Goal: Task Accomplishment & Management: Manage account settings

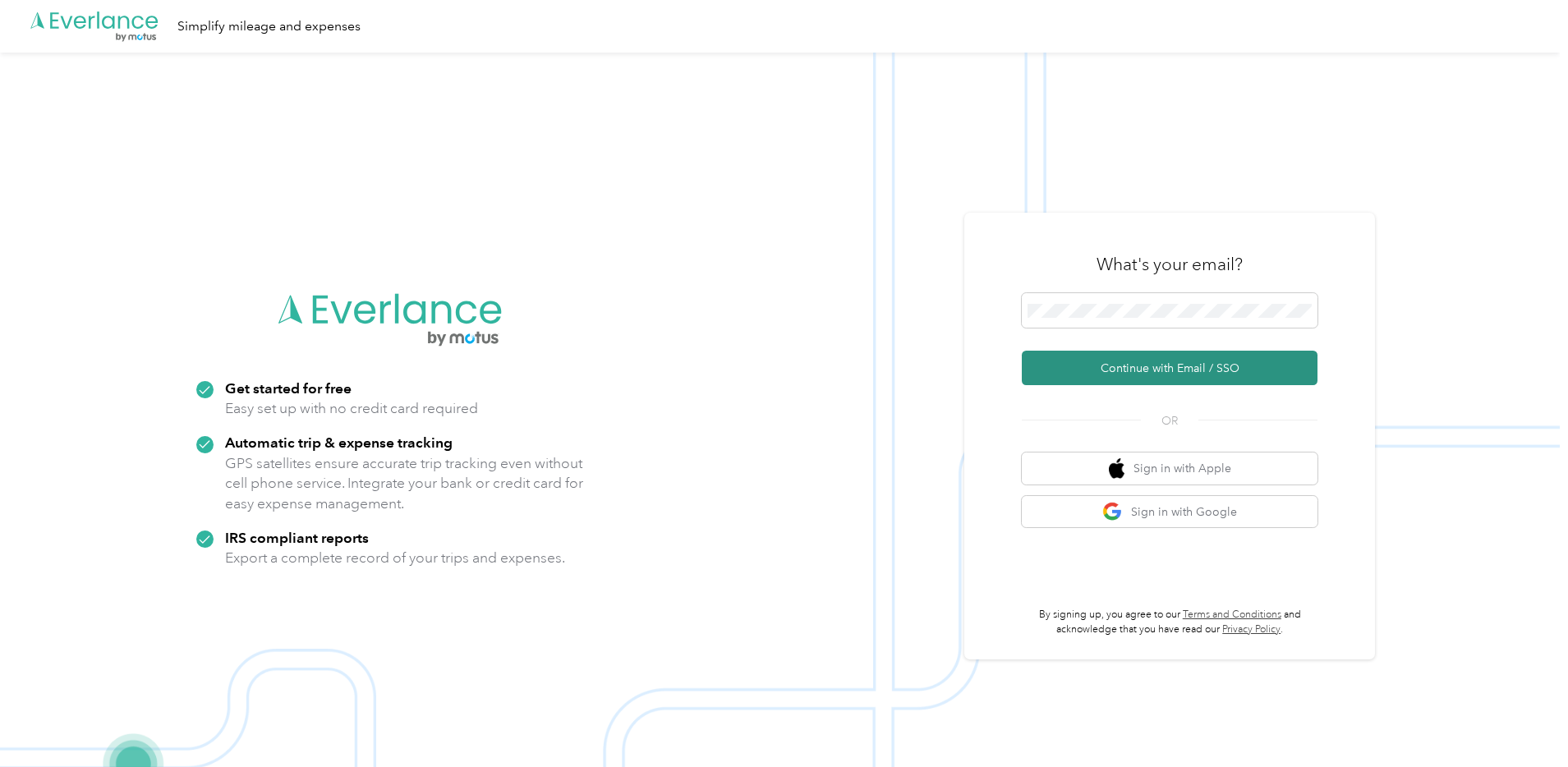
click at [1170, 374] on button "Continue with Email / SSO" at bounding box center [1170, 368] width 296 height 34
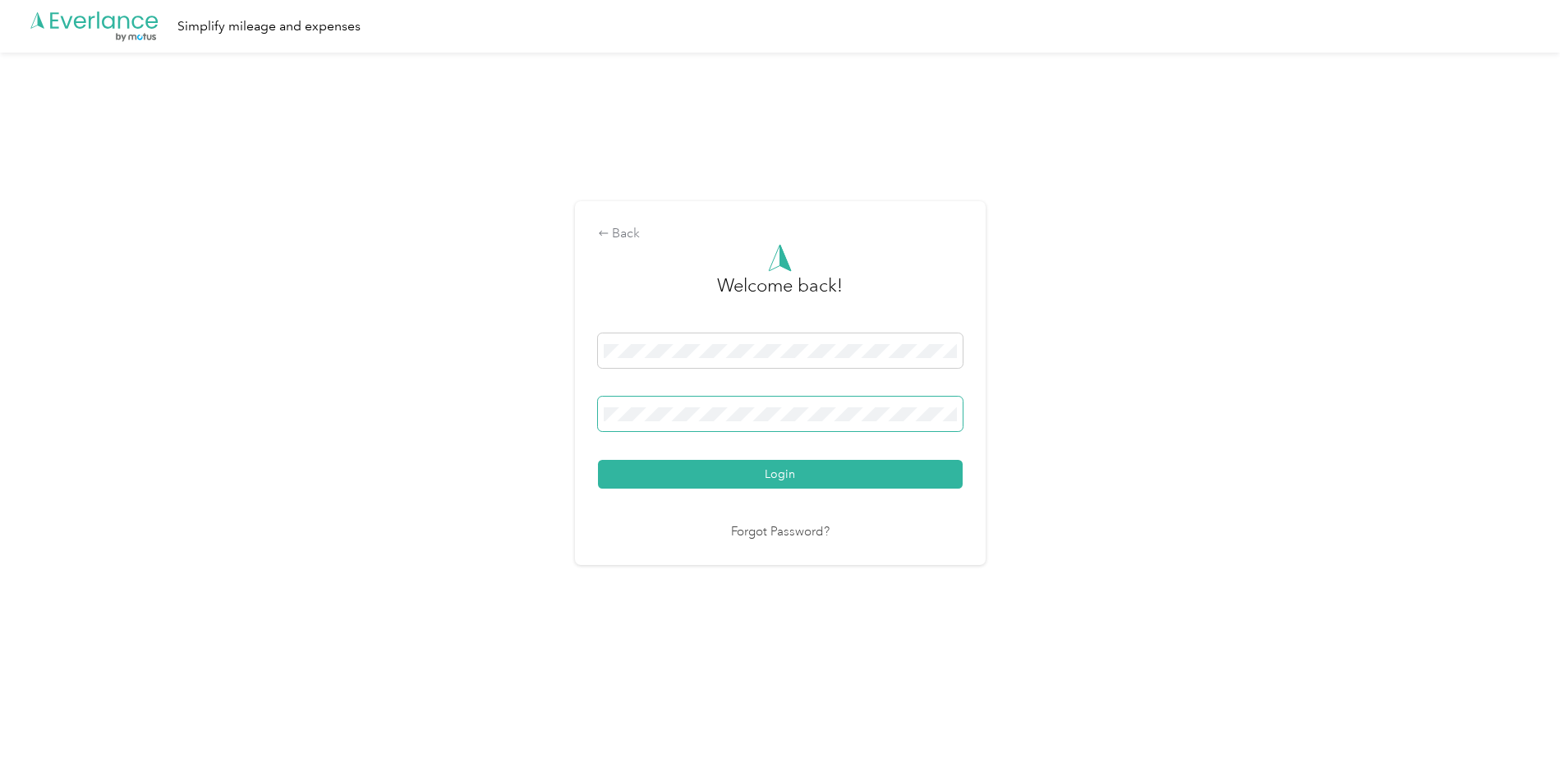
click at [598, 460] on button "Login" at bounding box center [780, 475] width 365 height 28
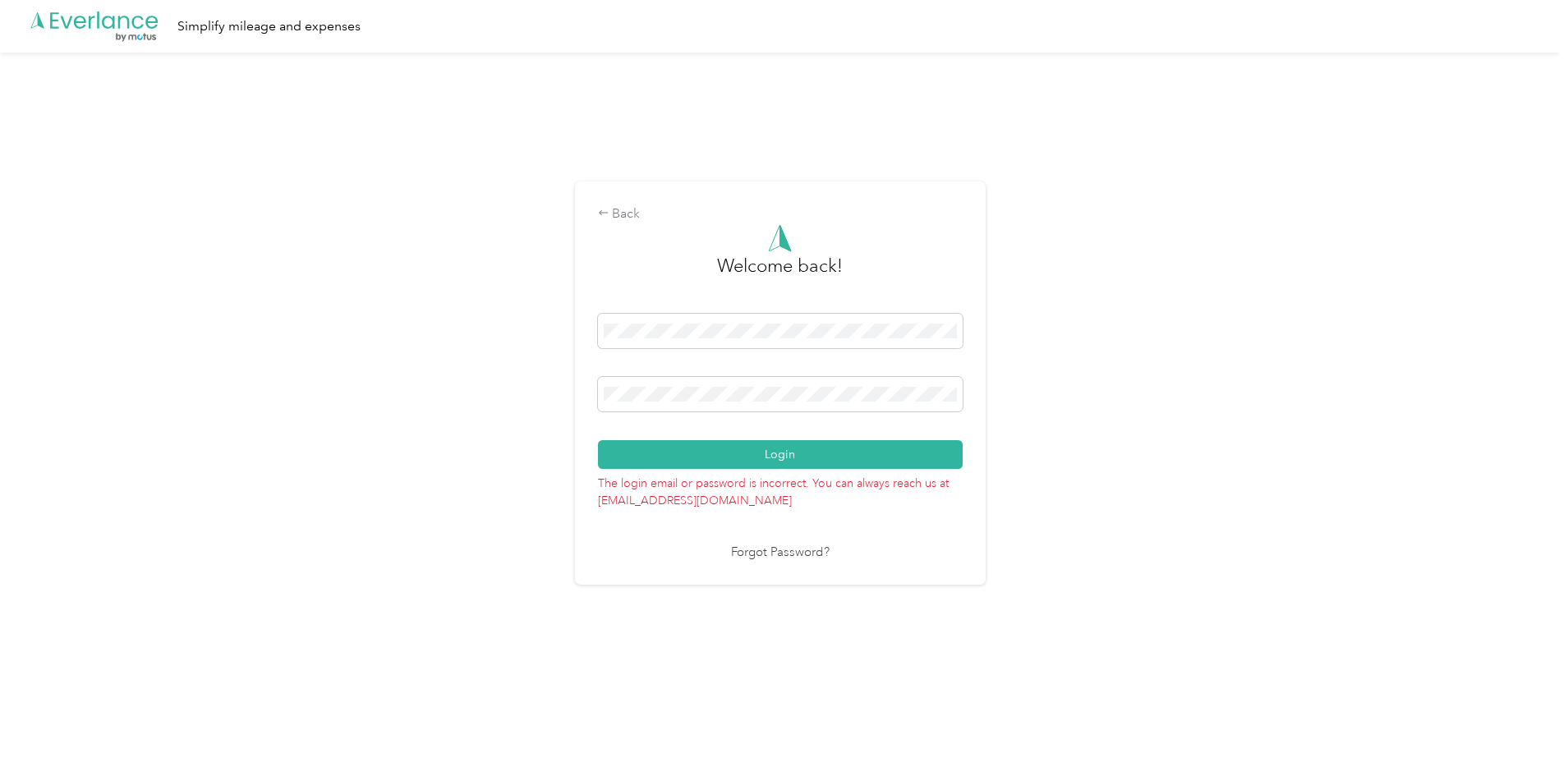
click at [598, 394] on div "Back Welcome back! Login The login email or password is incorrect. You can alwa…" at bounding box center [780, 383] width 411 height 404
click at [699, 455] on button "Login" at bounding box center [780, 455] width 365 height 28
click at [759, 556] on link "Forgot Password?" at bounding box center [780, 553] width 99 height 19
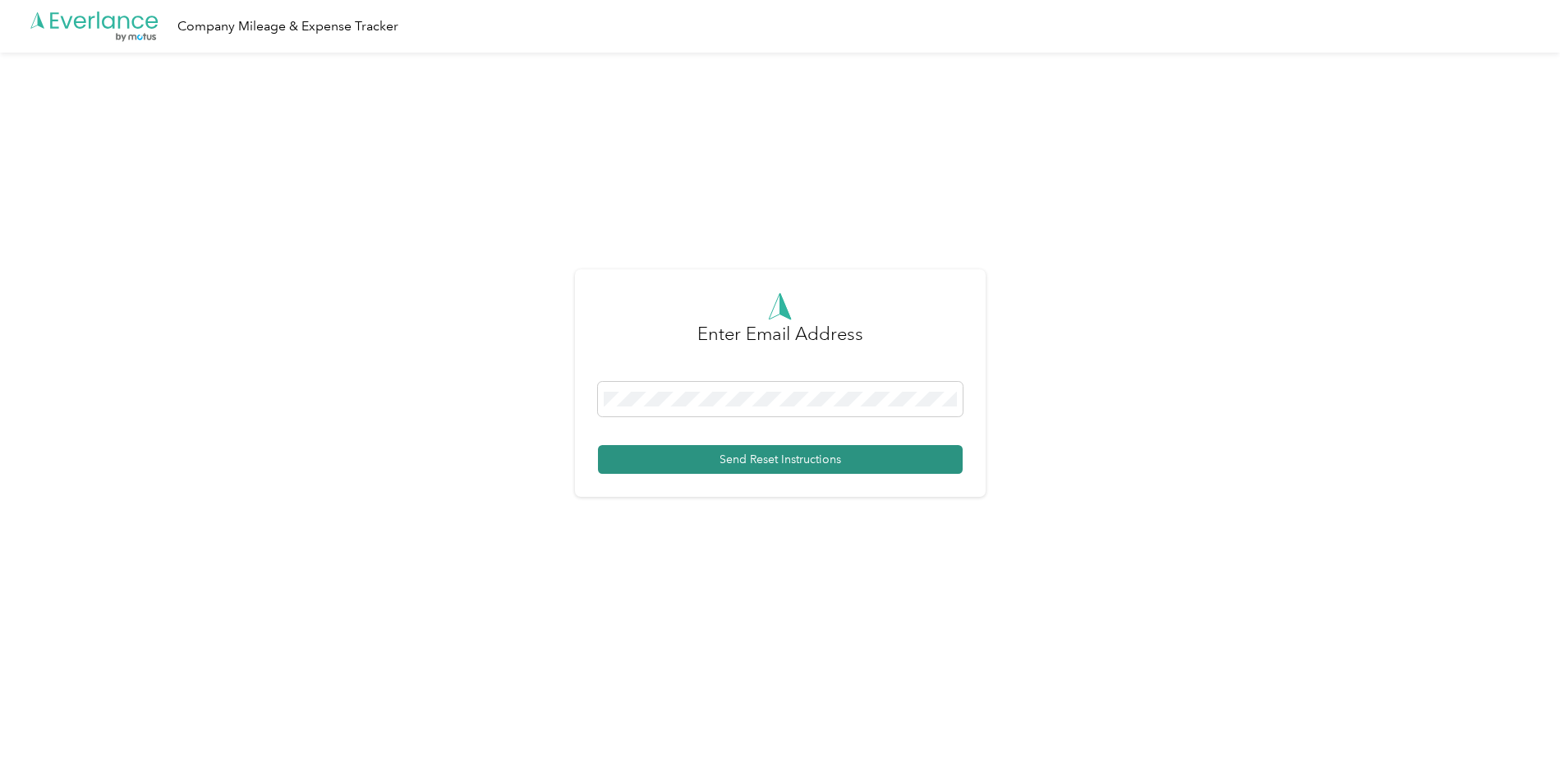
click at [747, 462] on button "Send Reset Instructions" at bounding box center [780, 460] width 365 height 28
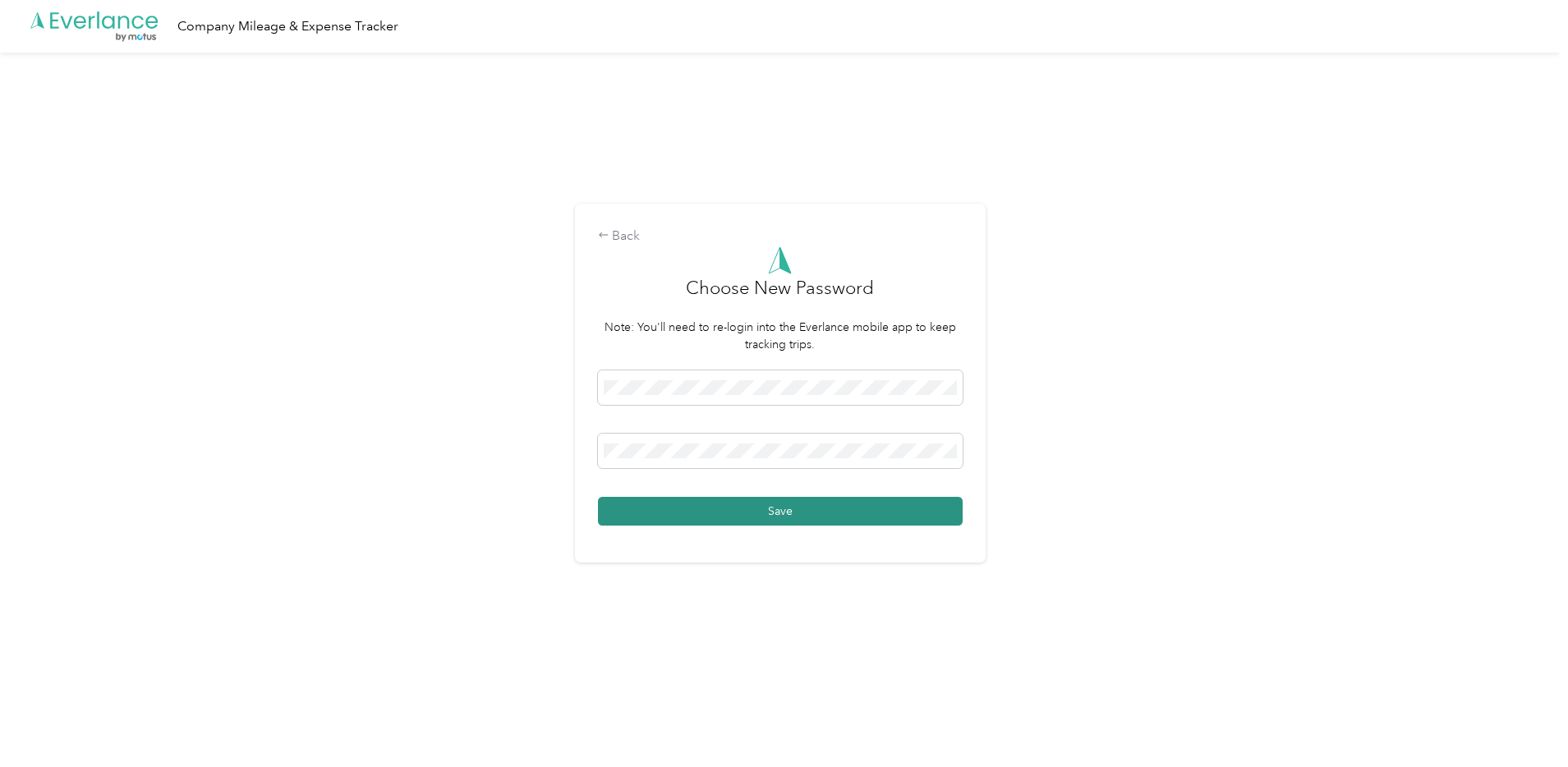
click at [766, 497] on button "Save" at bounding box center [780, 511] width 365 height 28
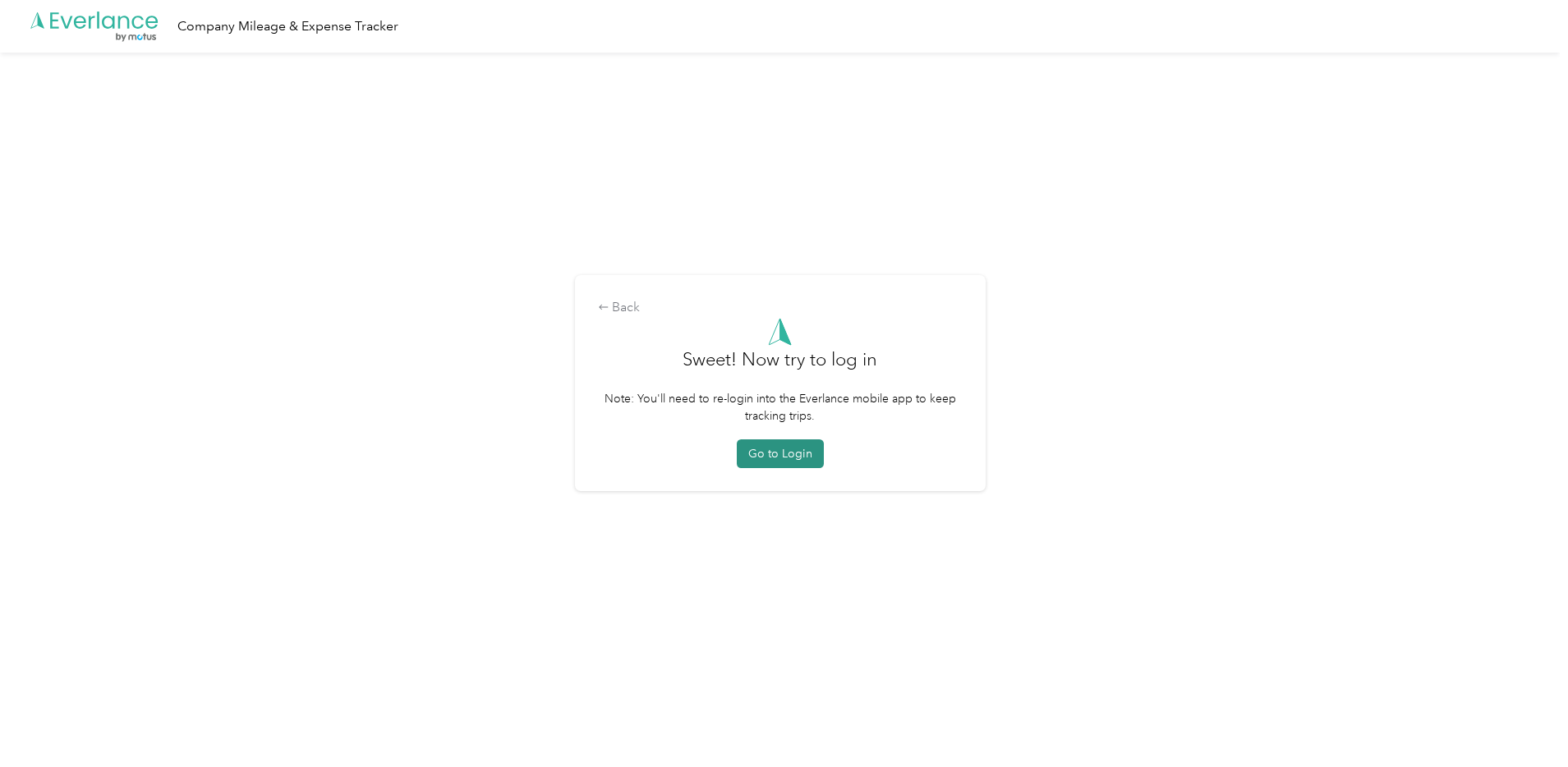
click at [771, 463] on button "Go to Login" at bounding box center [780, 454] width 87 height 28
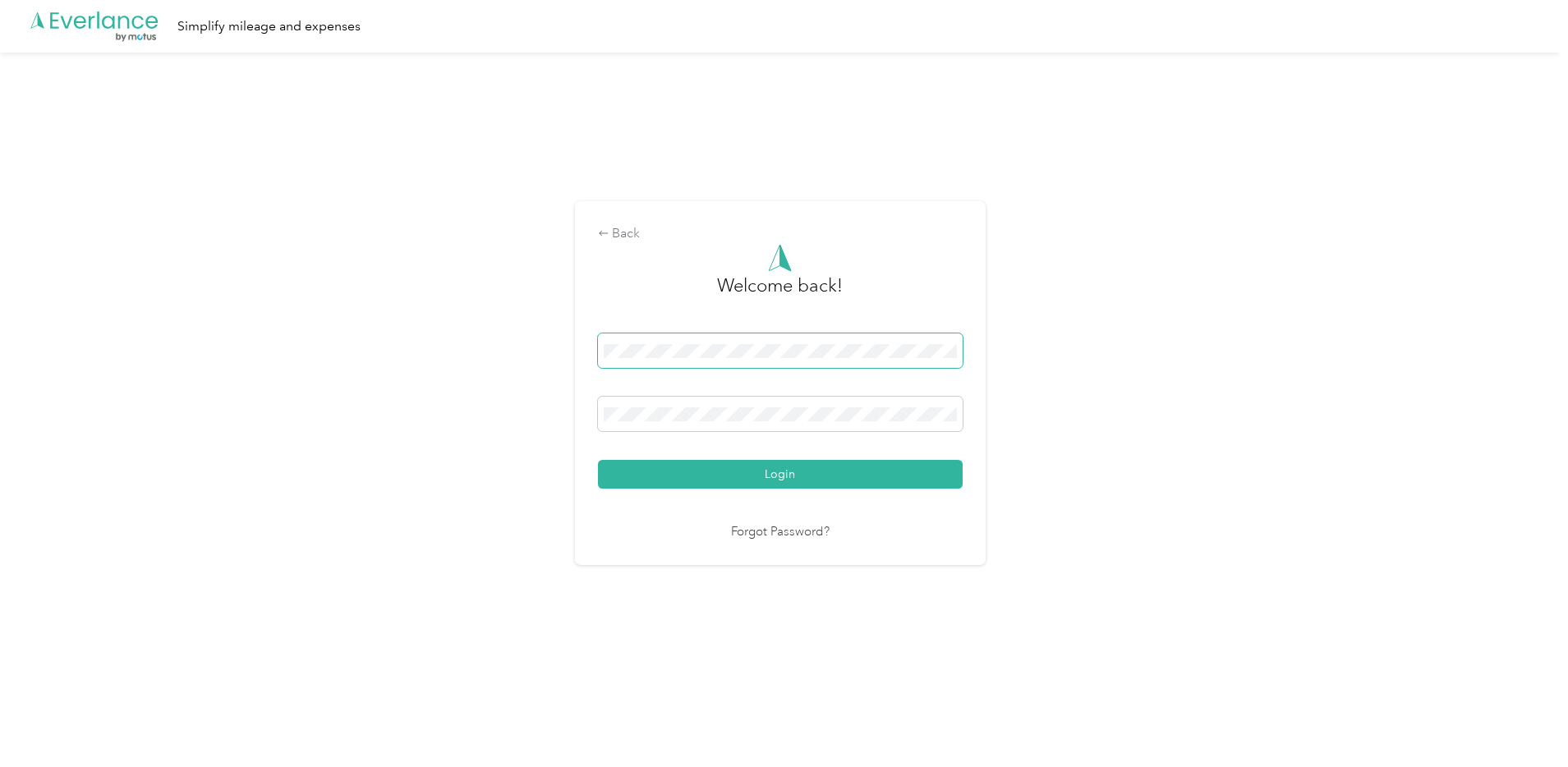
click at [672, 336] on span at bounding box center [780, 350] width 365 height 34
click at [698, 423] on span at bounding box center [780, 414] width 365 height 34
click at [775, 497] on div "Welcome back! Login Forgot Password?" at bounding box center [780, 393] width 365 height 298
click at [775, 468] on button "Login" at bounding box center [780, 475] width 365 height 28
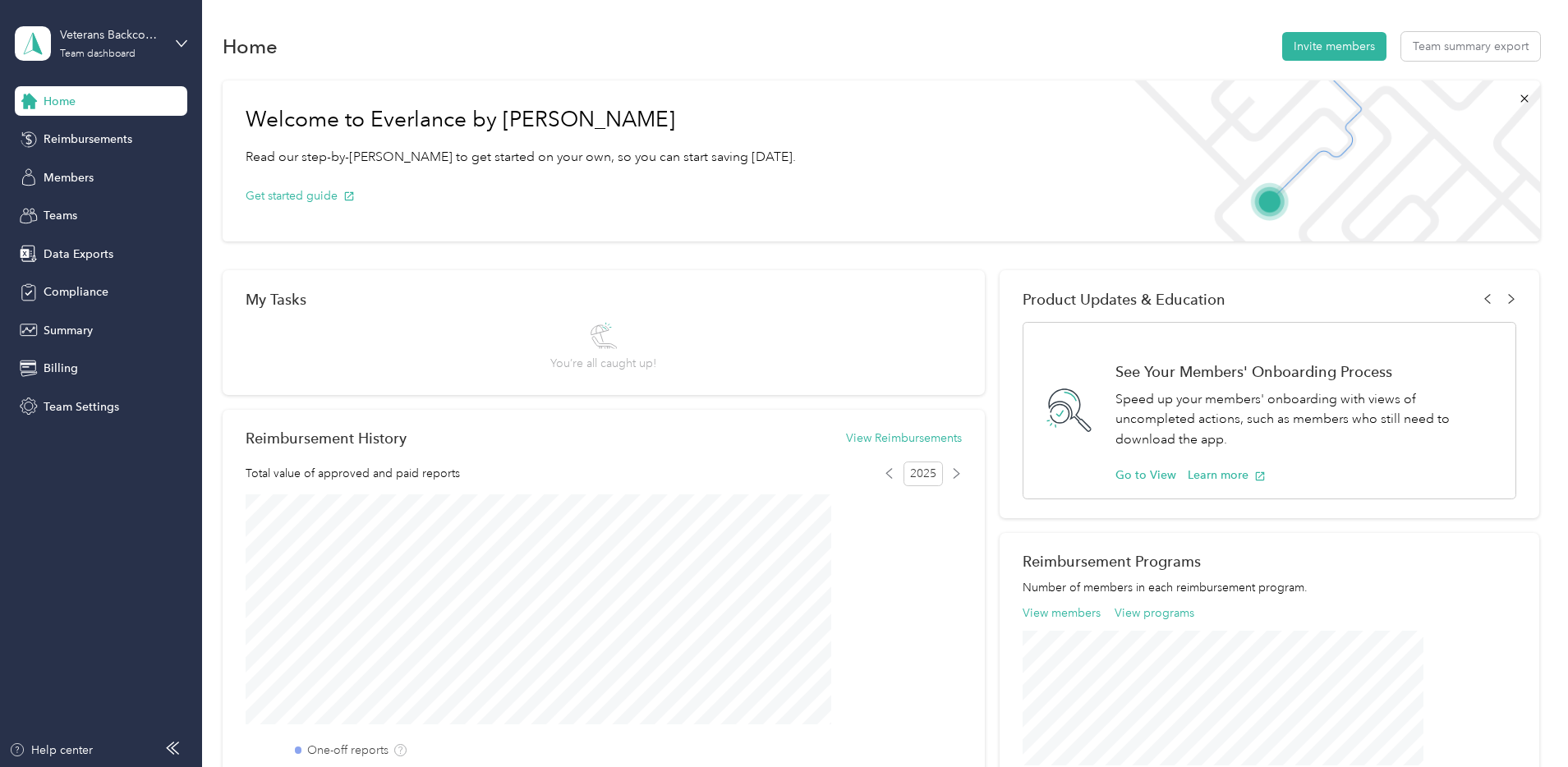
click at [261, 328] on div "Welcome to Everlance by Motus Read our step-by-[PERSON_NAME] to get started on …" at bounding box center [880, 565] width 1317 height 984
click at [122, 409] on div "Team Settings" at bounding box center [101, 406] width 172 height 29
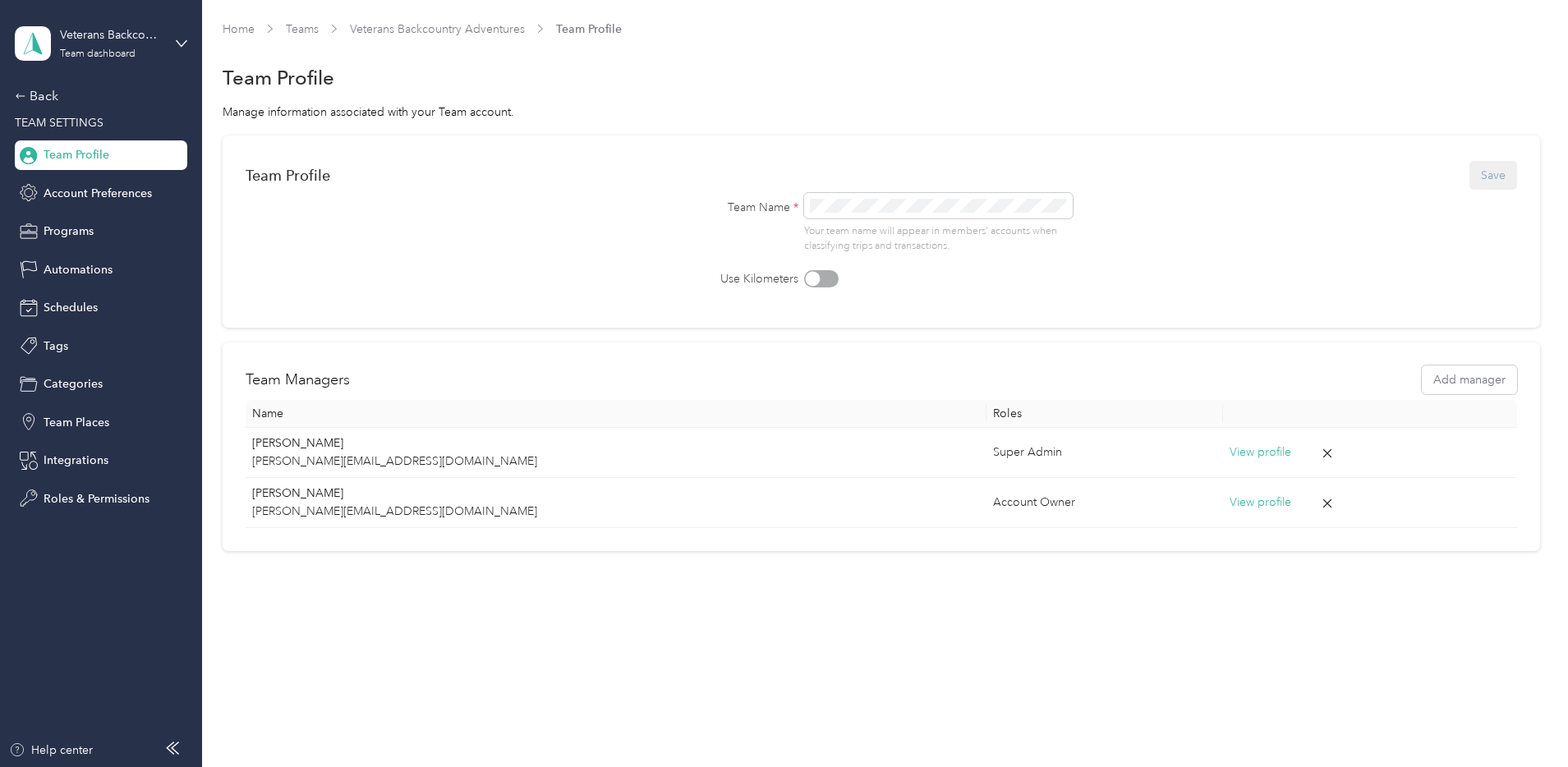
click at [347, 564] on div "Home Teams Veterans Backcountry Adventures Team Profile Team Profile Manage inf…" at bounding box center [880, 320] width 1357 height 640
click at [94, 197] on span "Account Preferences" at bounding box center [98, 193] width 109 height 18
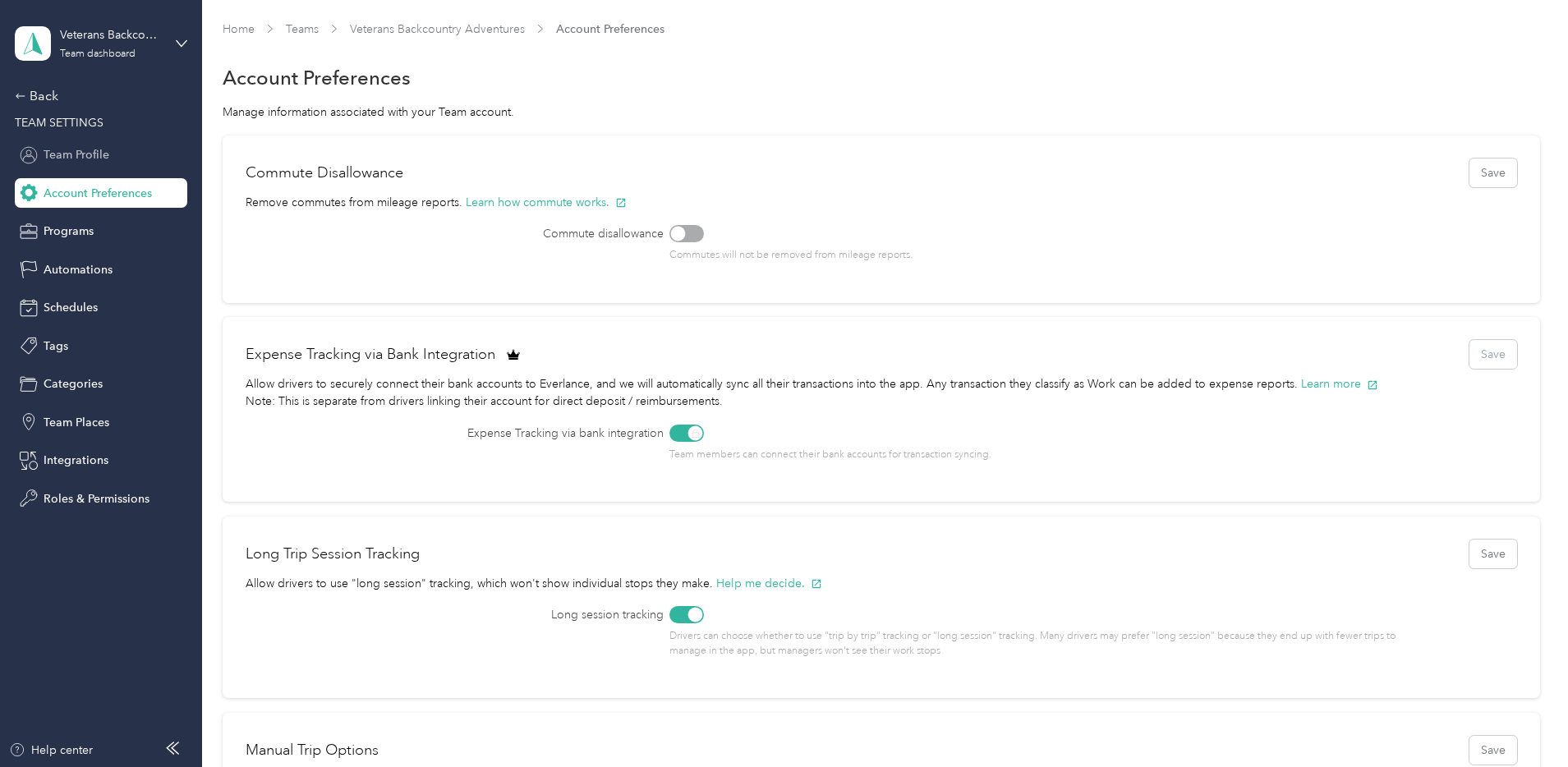
click at [84, 165] on div "Team Profile" at bounding box center [101, 155] width 172 height 29
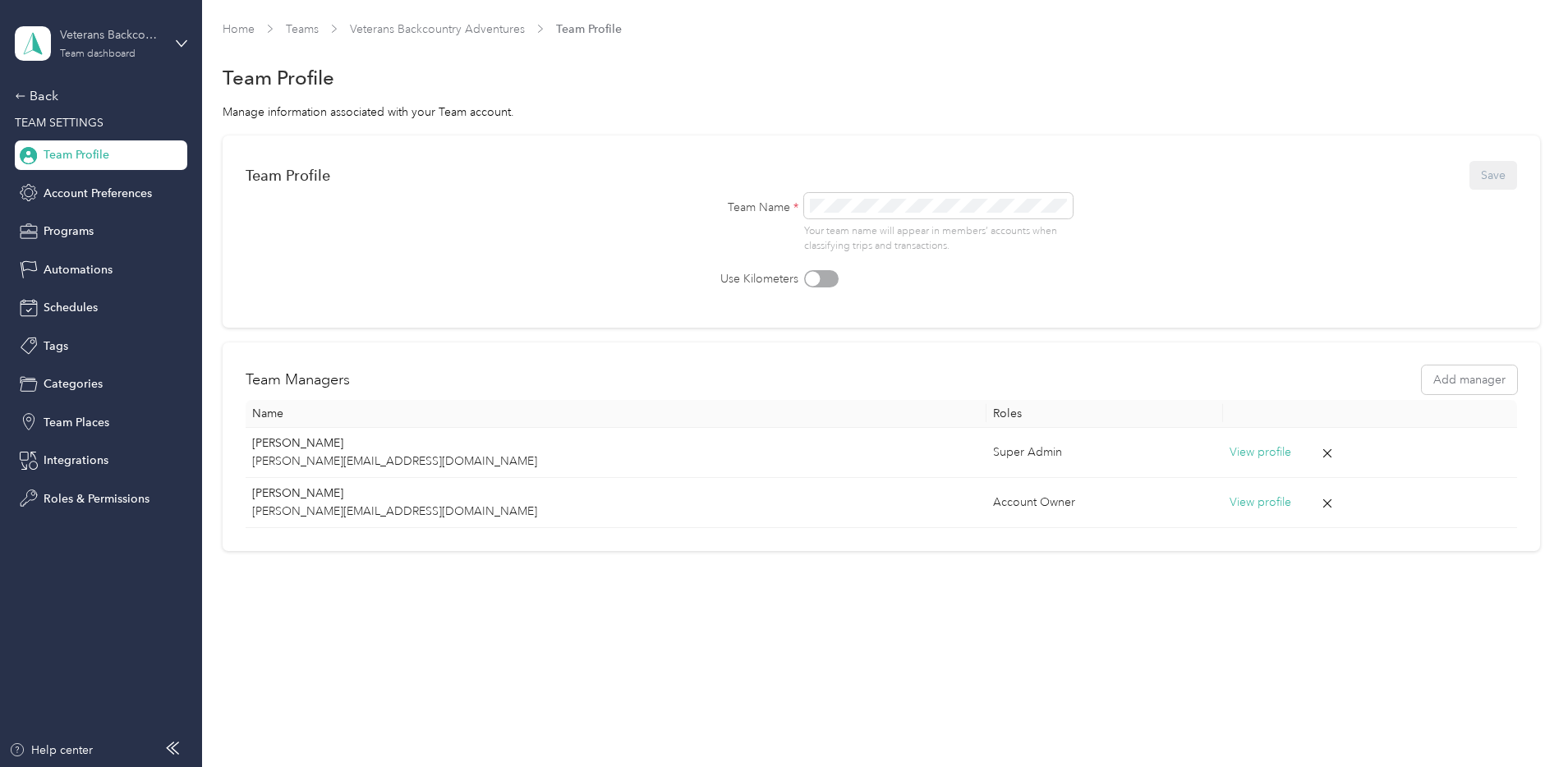
click at [90, 58] on div "Team dashboard" at bounding box center [98, 54] width 75 height 10
click at [269, 12] on div "Home Teams Veterans Backcountry Adventures Team Profile Team Profile Manage inf…" at bounding box center [880, 320] width 1357 height 640
click at [23, 94] on icon at bounding box center [21, 96] width 12 height 12
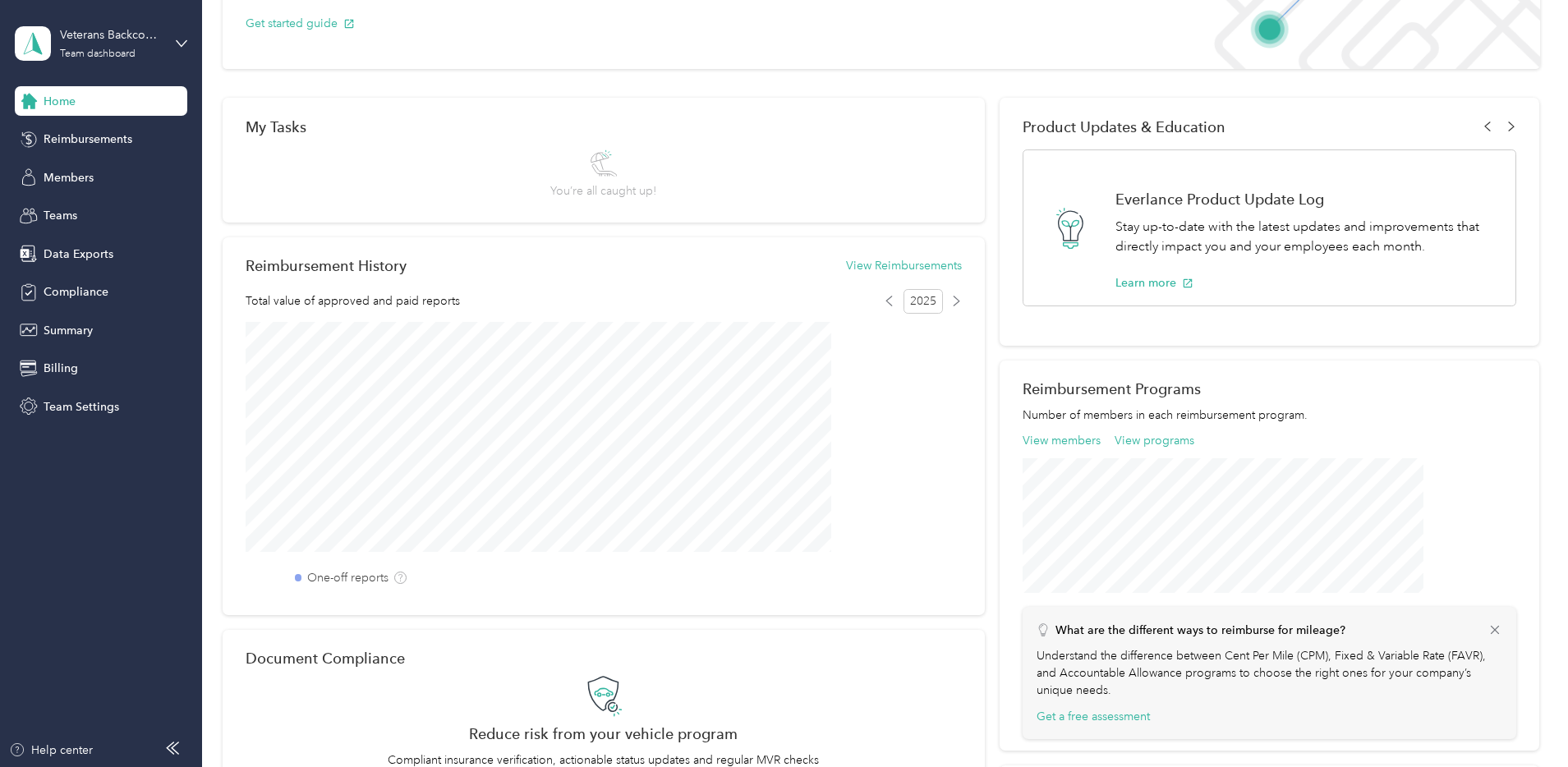
scroll to position [177, 0]
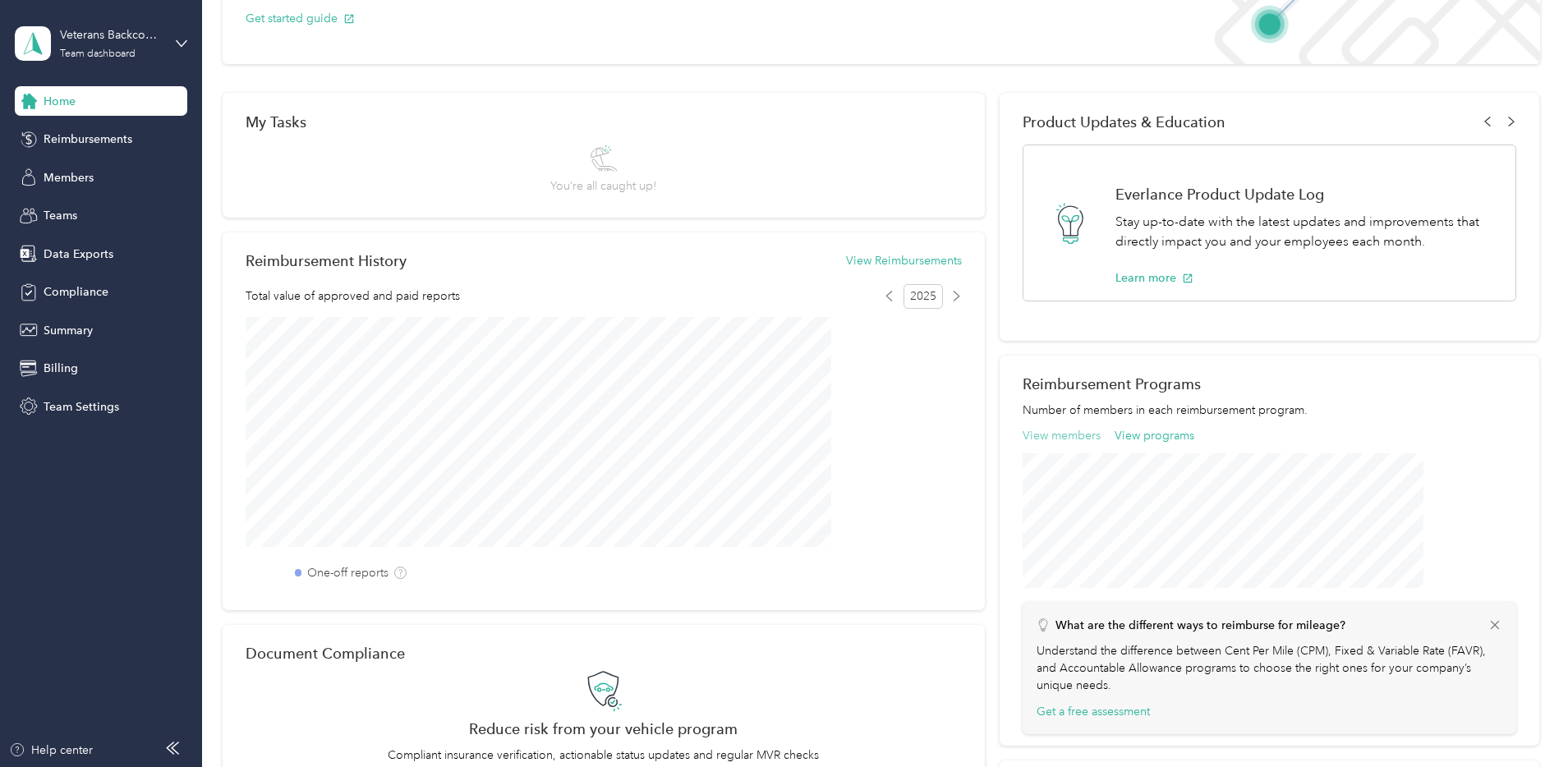
click at [1023, 434] on button "View members" at bounding box center [1061, 435] width 78 height 18
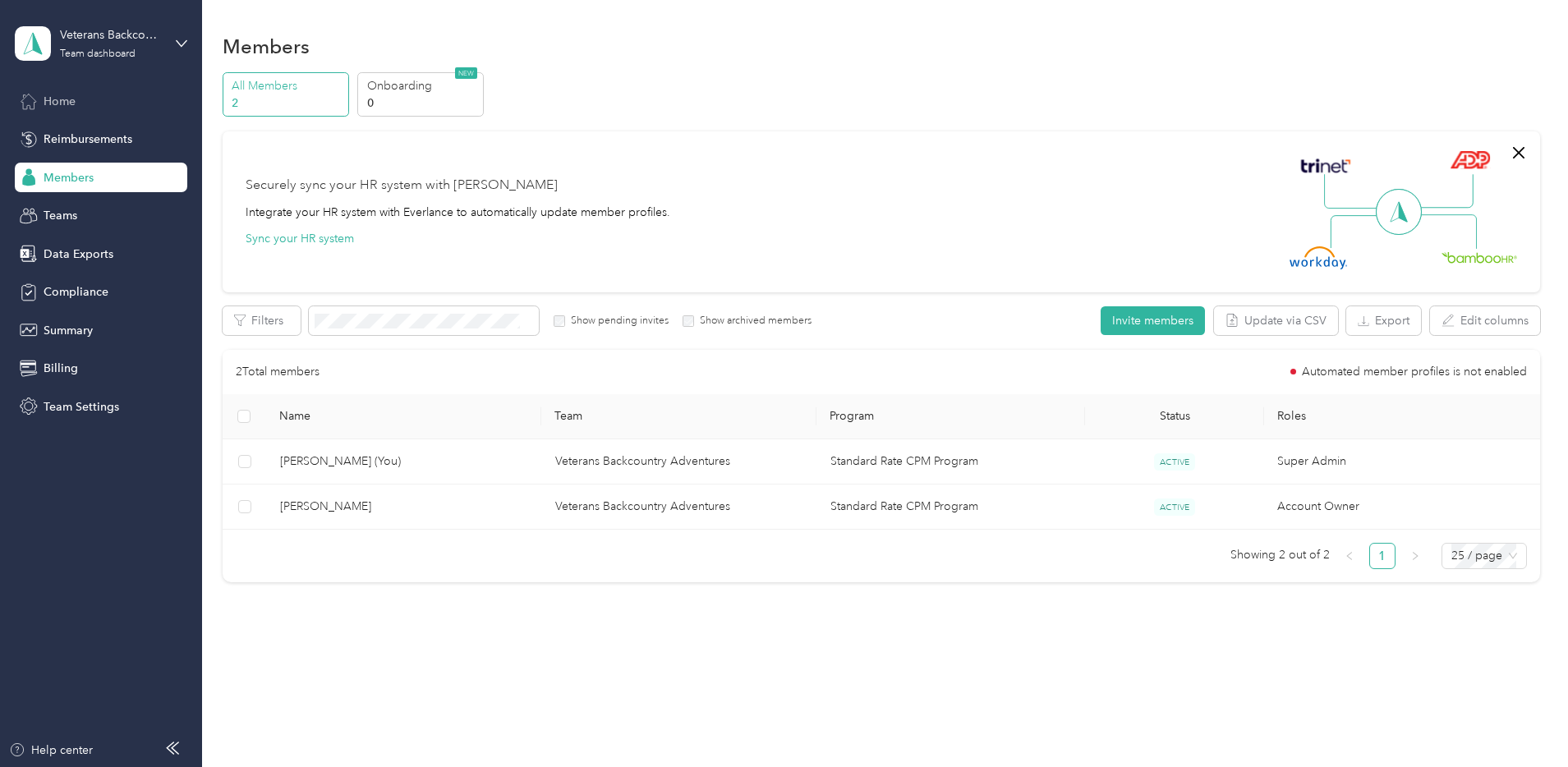
click at [76, 104] on div "Home" at bounding box center [101, 100] width 172 height 29
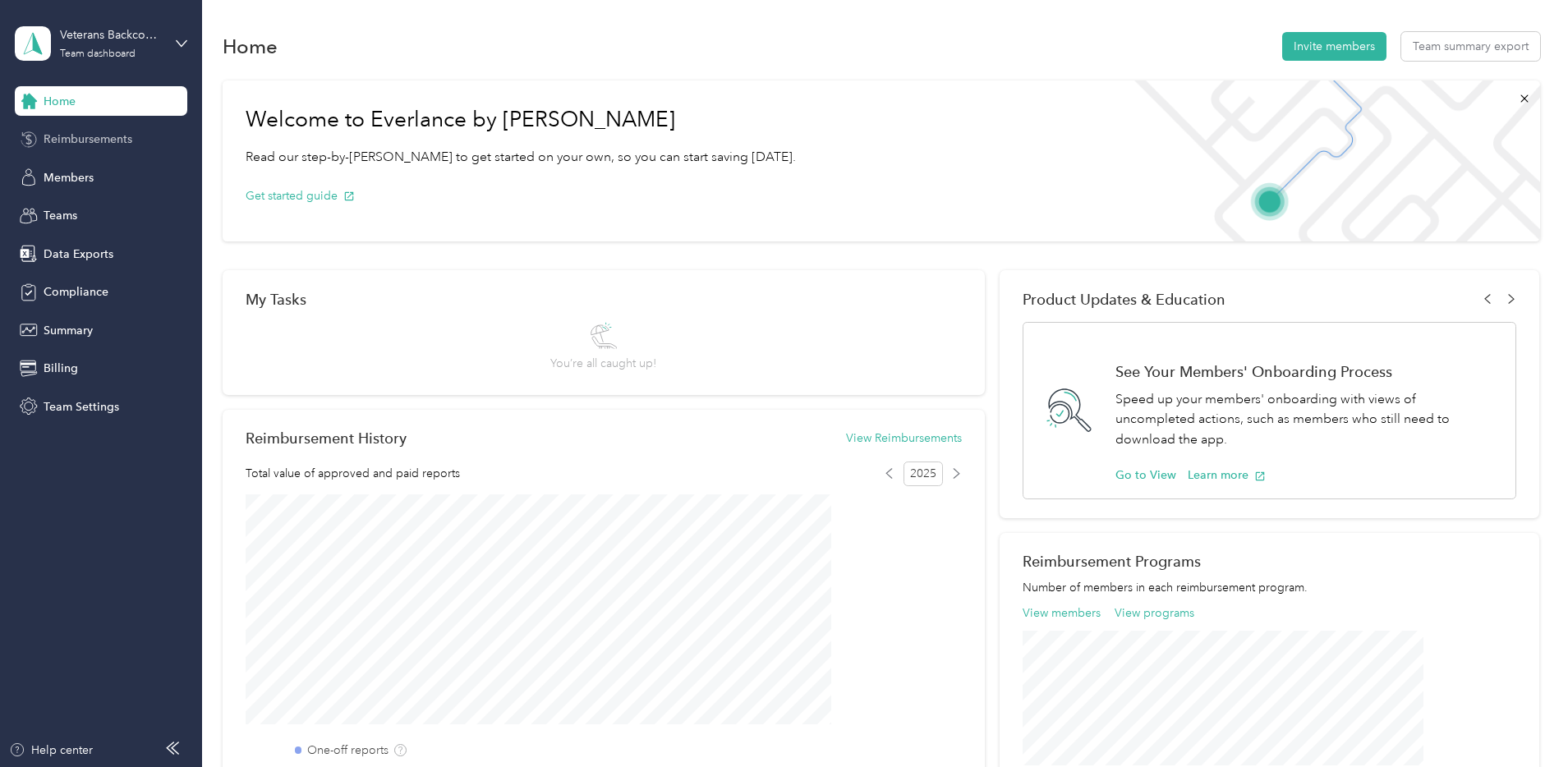
click at [146, 140] on div "Reimbursements" at bounding box center [101, 139] width 172 height 29
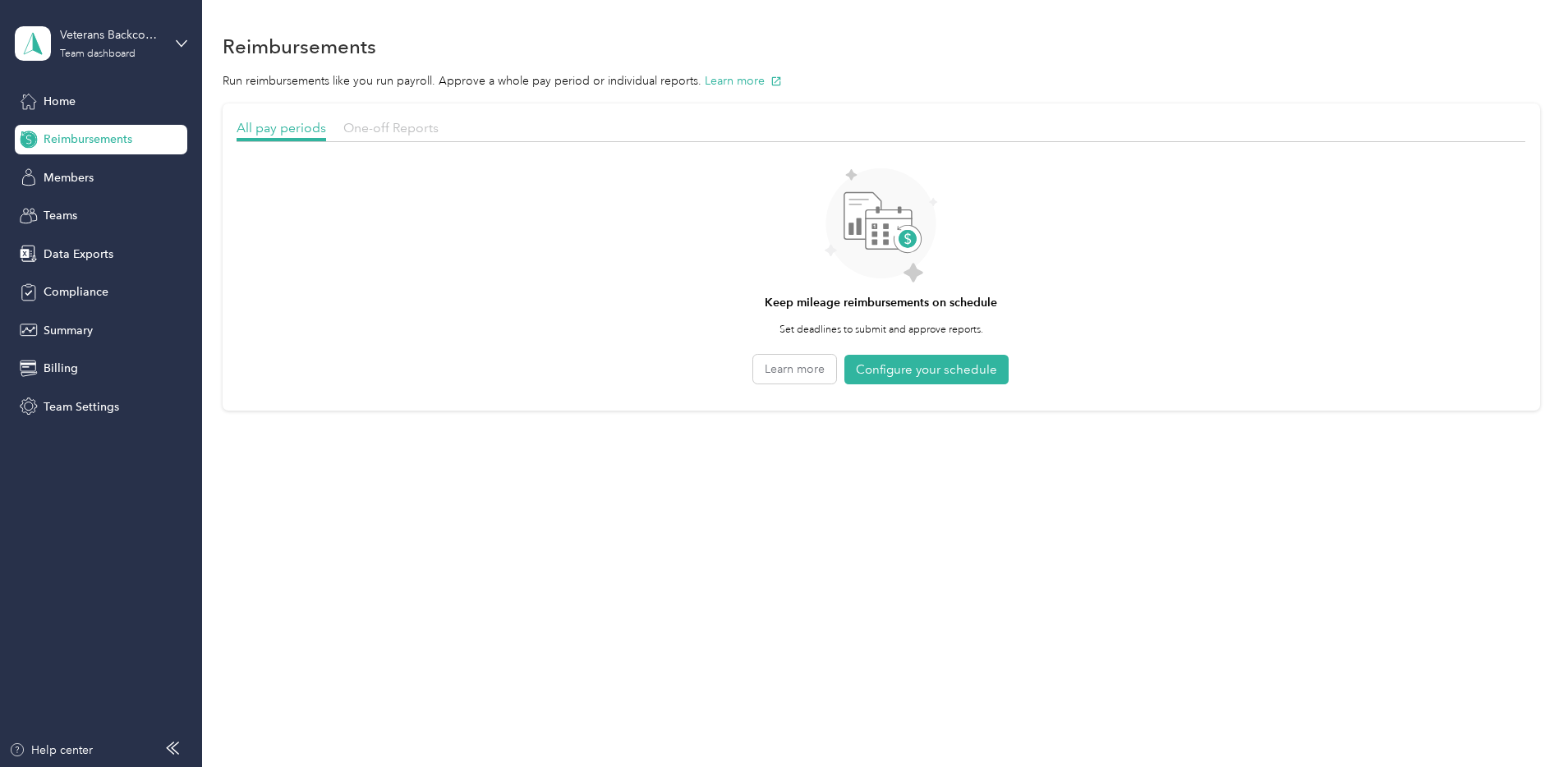
click at [439, 127] on span "One-off Reports" at bounding box center [391, 128] width 95 height 16
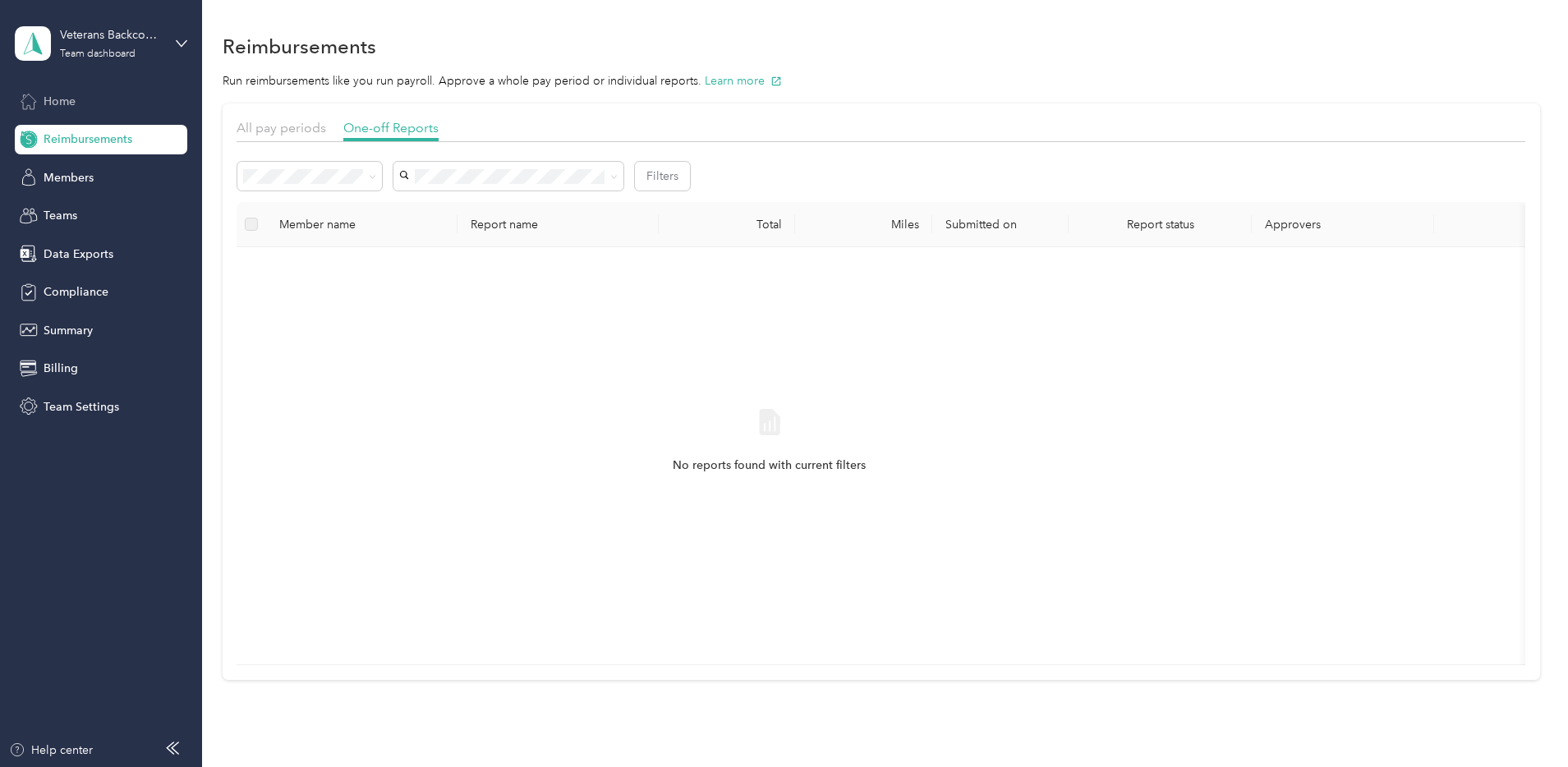
click at [80, 106] on div "Home" at bounding box center [101, 100] width 172 height 29
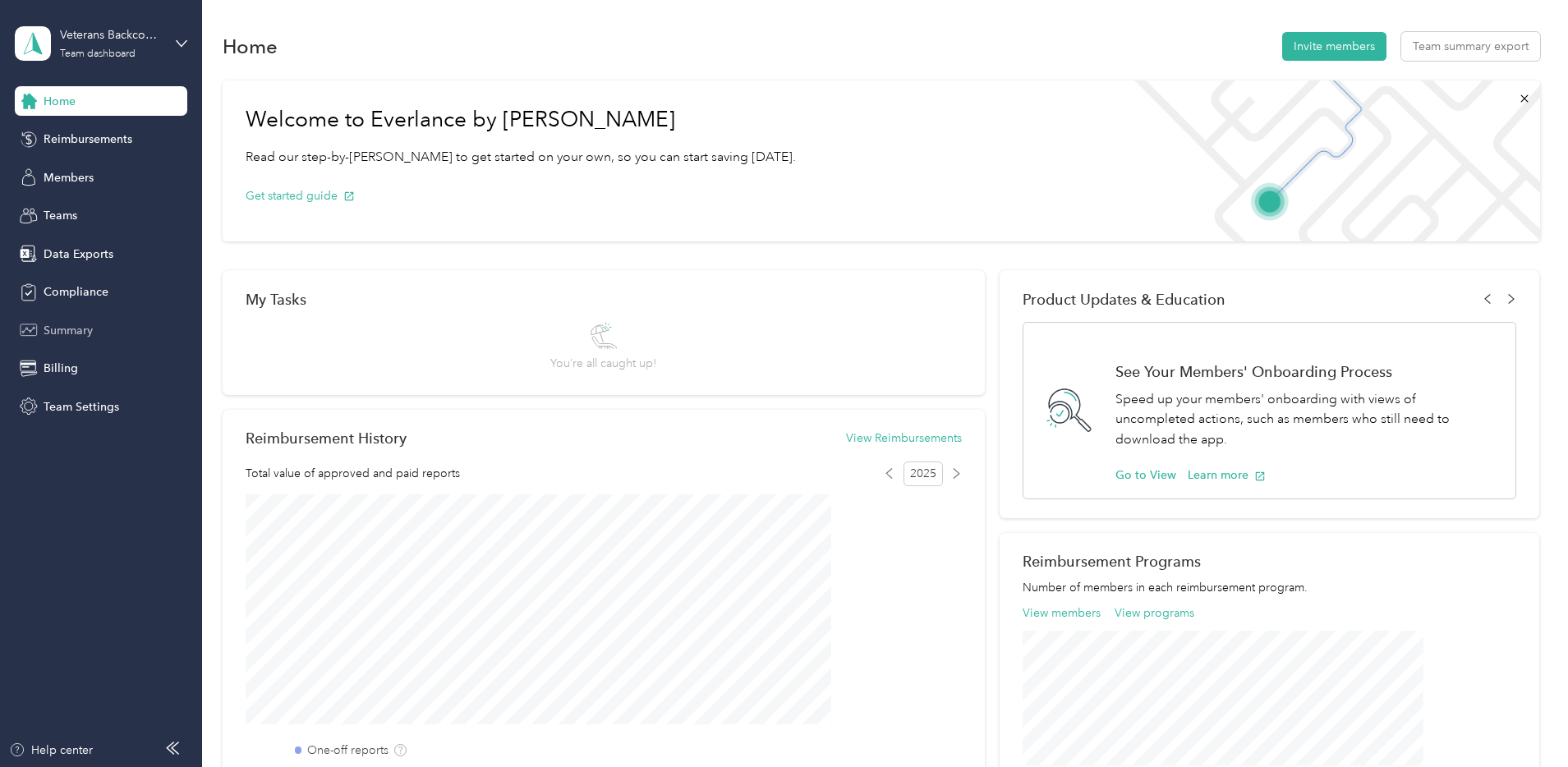
click at [96, 316] on div "Summary" at bounding box center [101, 330] width 172 height 29
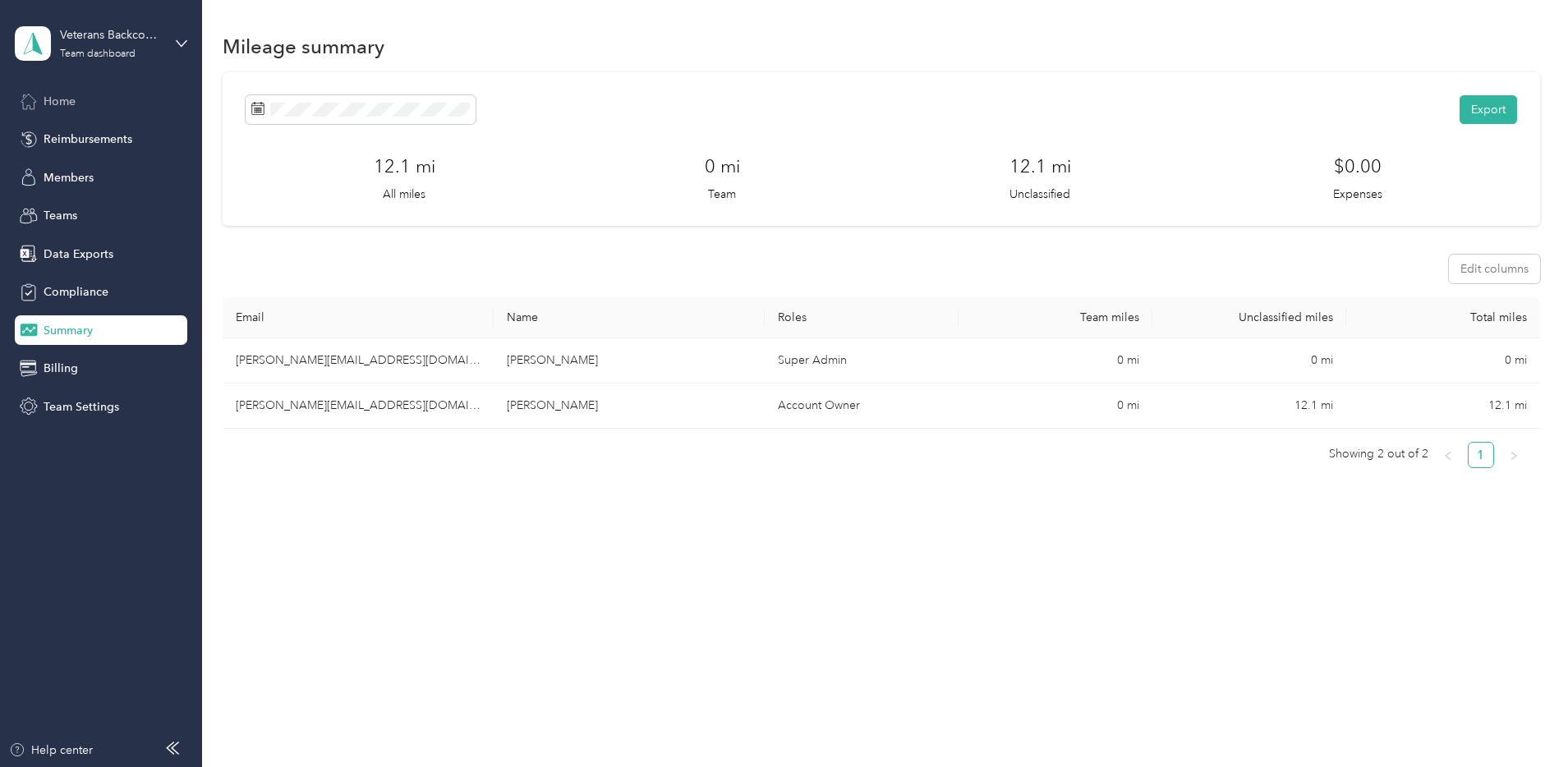
click at [64, 100] on span "Home" at bounding box center [59, 101] width 32 height 18
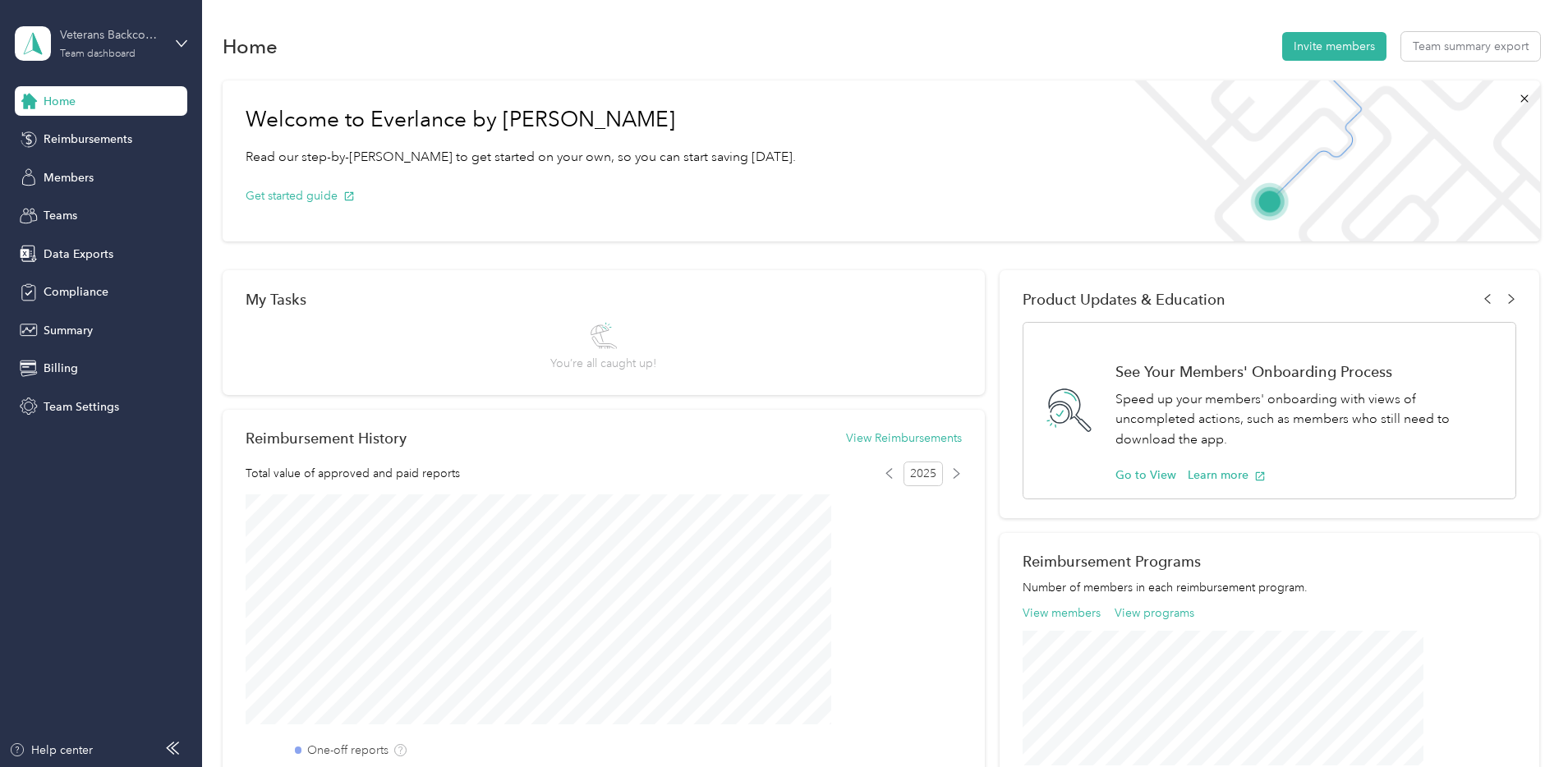
click at [102, 55] on div "Team dashboard" at bounding box center [98, 54] width 75 height 10
click at [164, 126] on div "Team dashboard" at bounding box center [233, 135] width 415 height 28
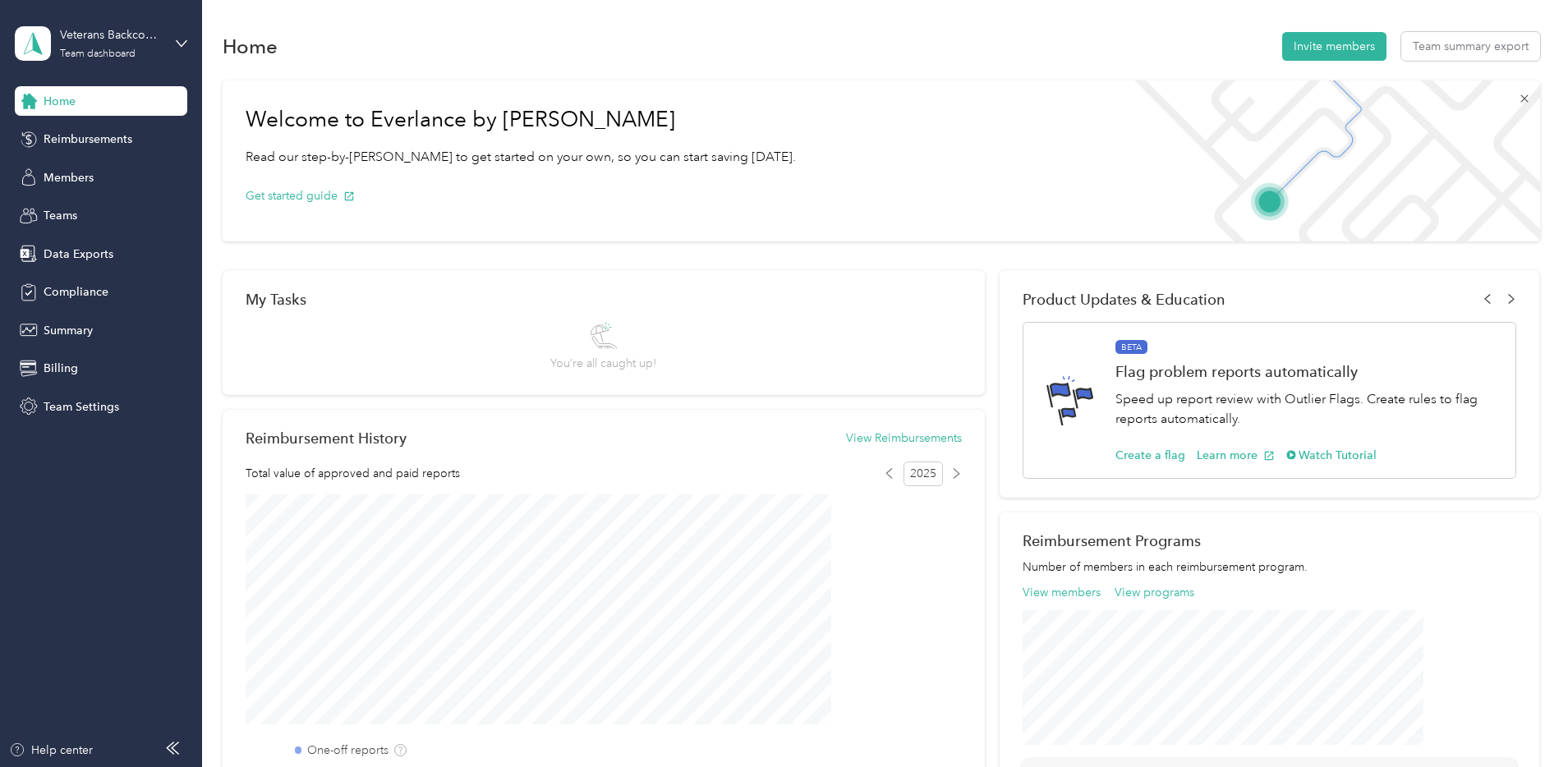
click at [1520, 99] on icon at bounding box center [1524, 99] width 8 height 8
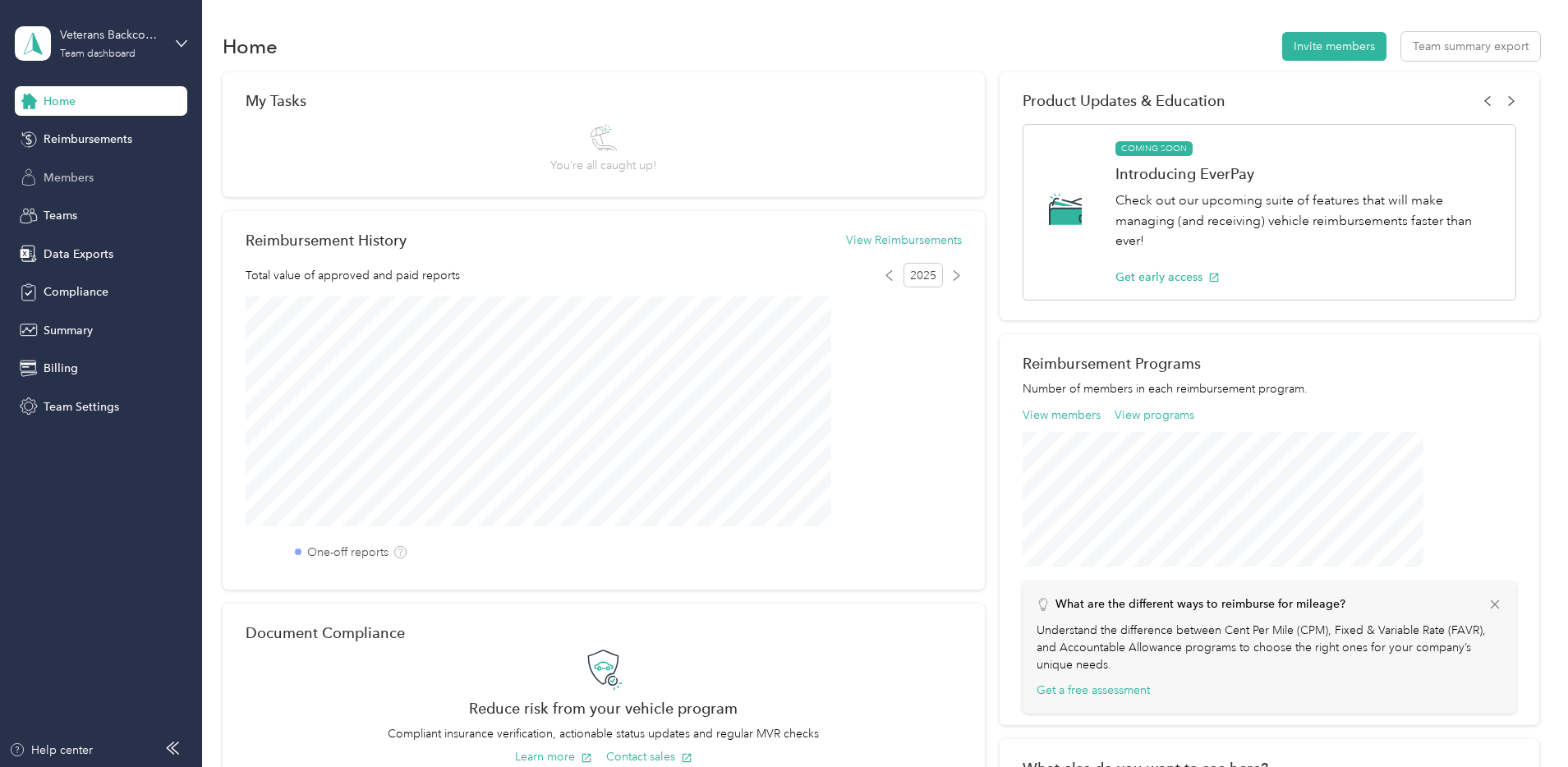
click at [66, 180] on span "Members" at bounding box center [69, 178] width 50 height 18
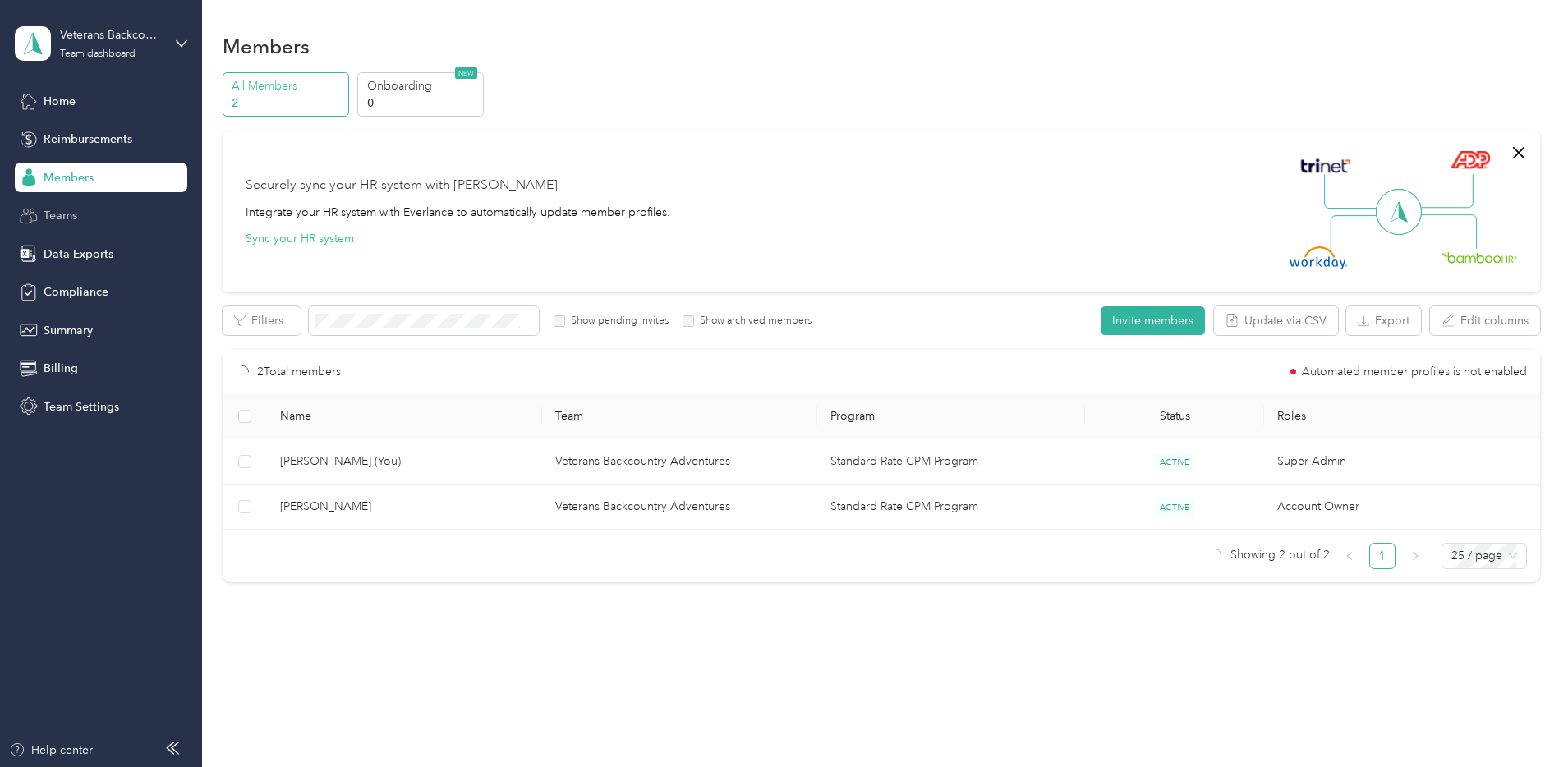
click at [72, 206] on div "Teams" at bounding box center [101, 216] width 172 height 29
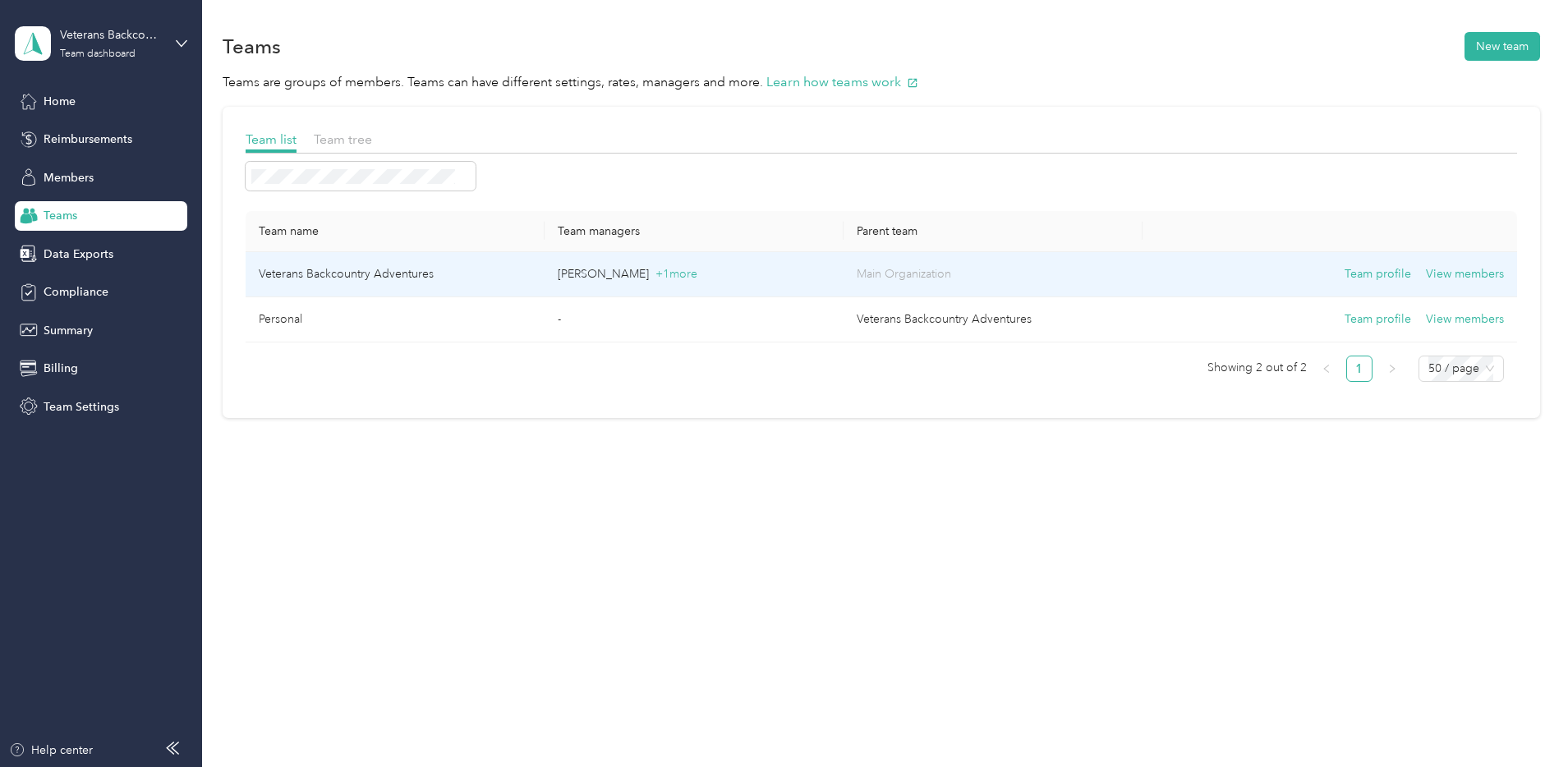
click at [435, 271] on td "Veterans Backcountry Adventures" at bounding box center [395, 275] width 299 height 45
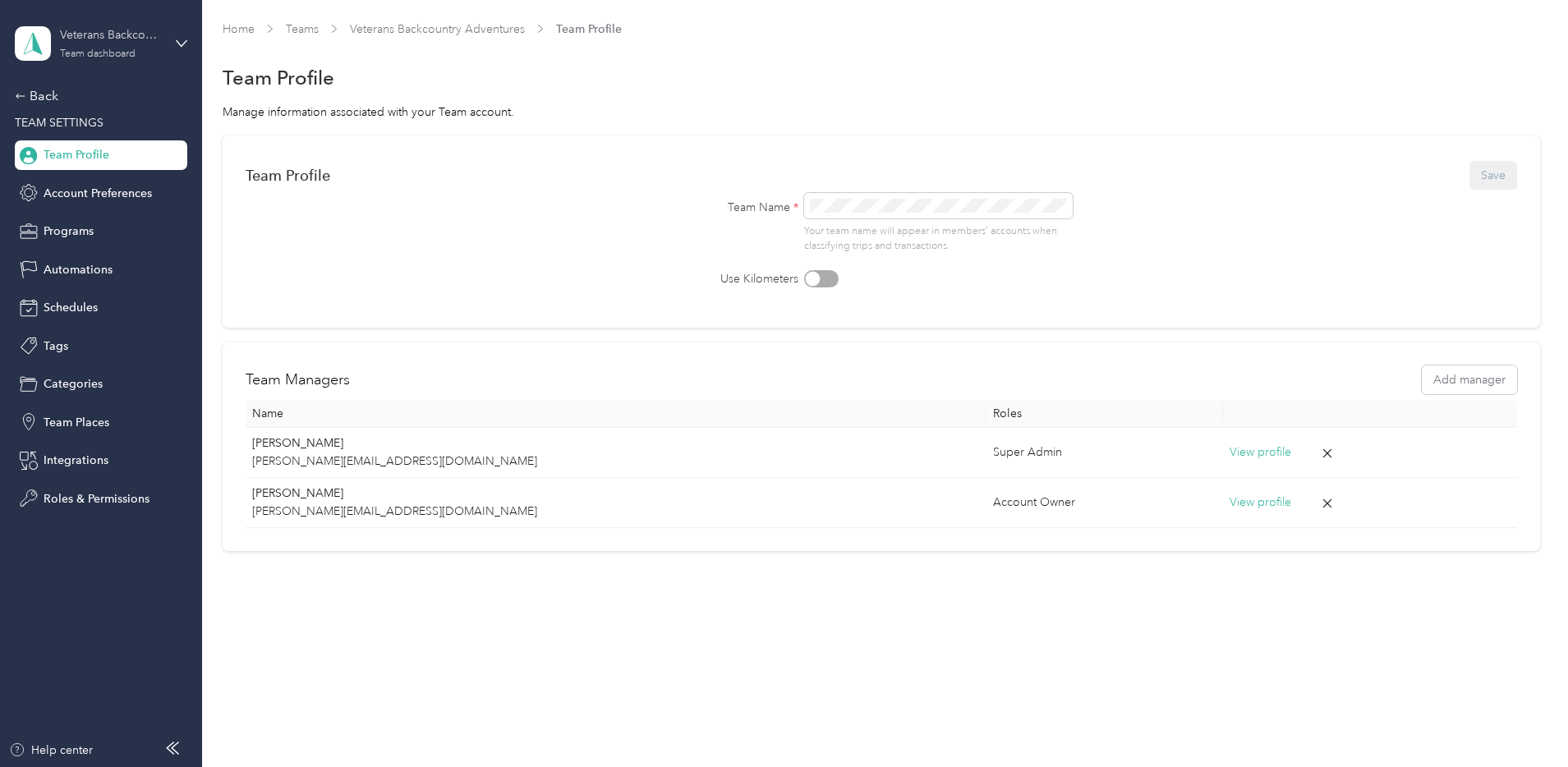
click at [114, 54] on div "Team dashboard" at bounding box center [98, 54] width 75 height 10
click at [100, 174] on div "Personal dashboard" at bounding box center [233, 172] width 415 height 28
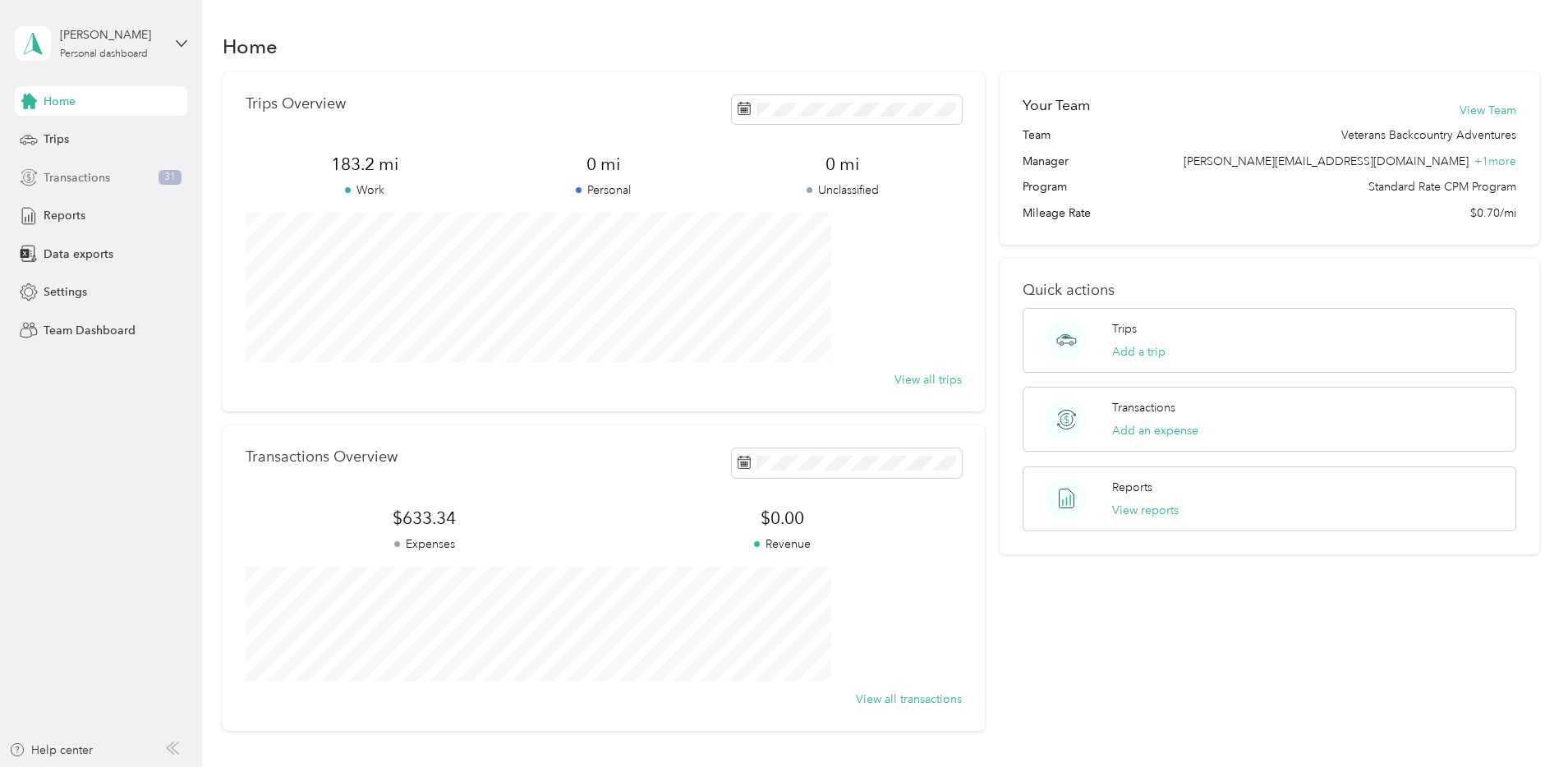
click at [95, 178] on span "Transactions" at bounding box center [77, 178] width 67 height 18
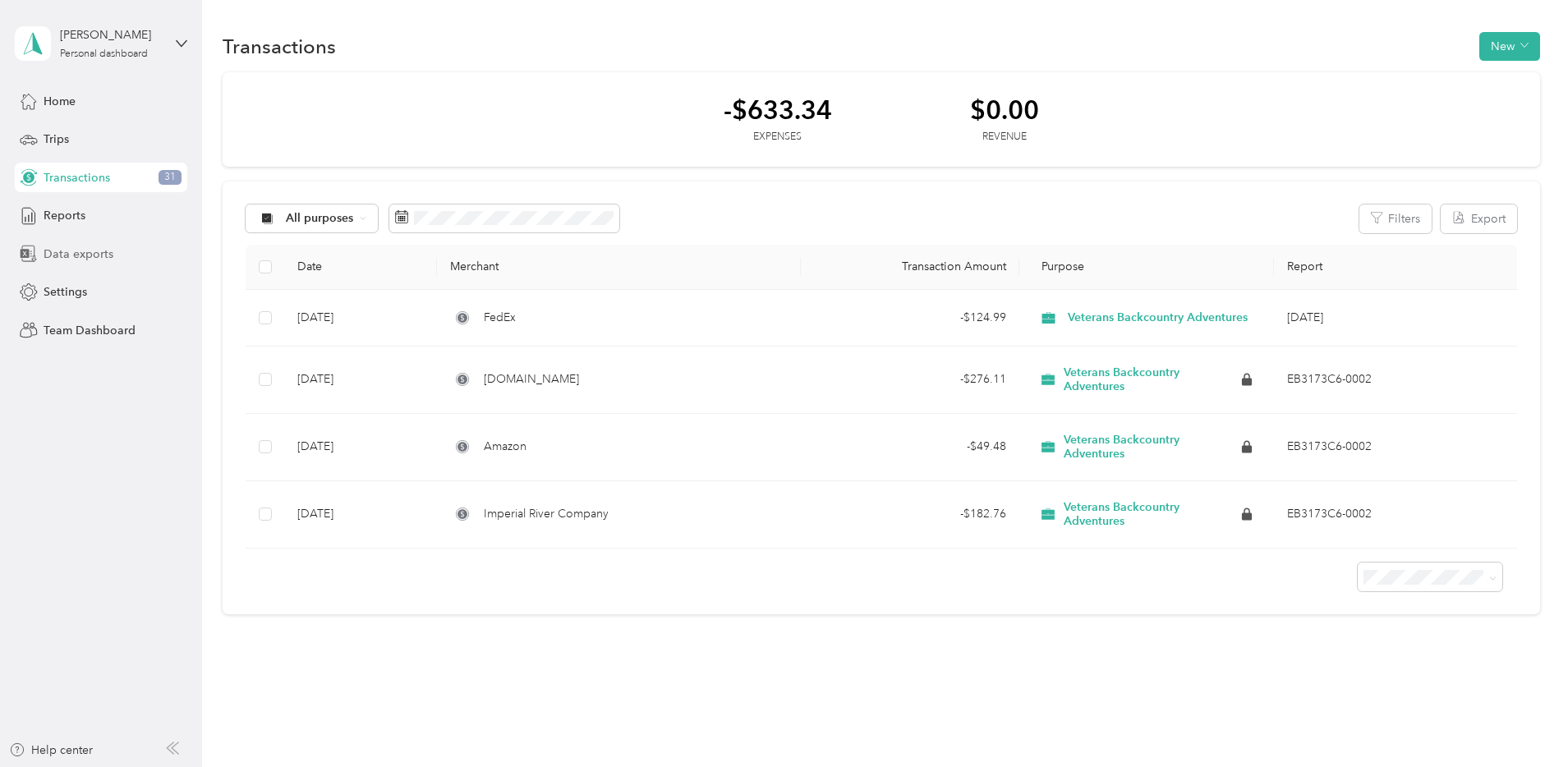
click at [91, 254] on span "Data exports" at bounding box center [79, 254] width 70 height 18
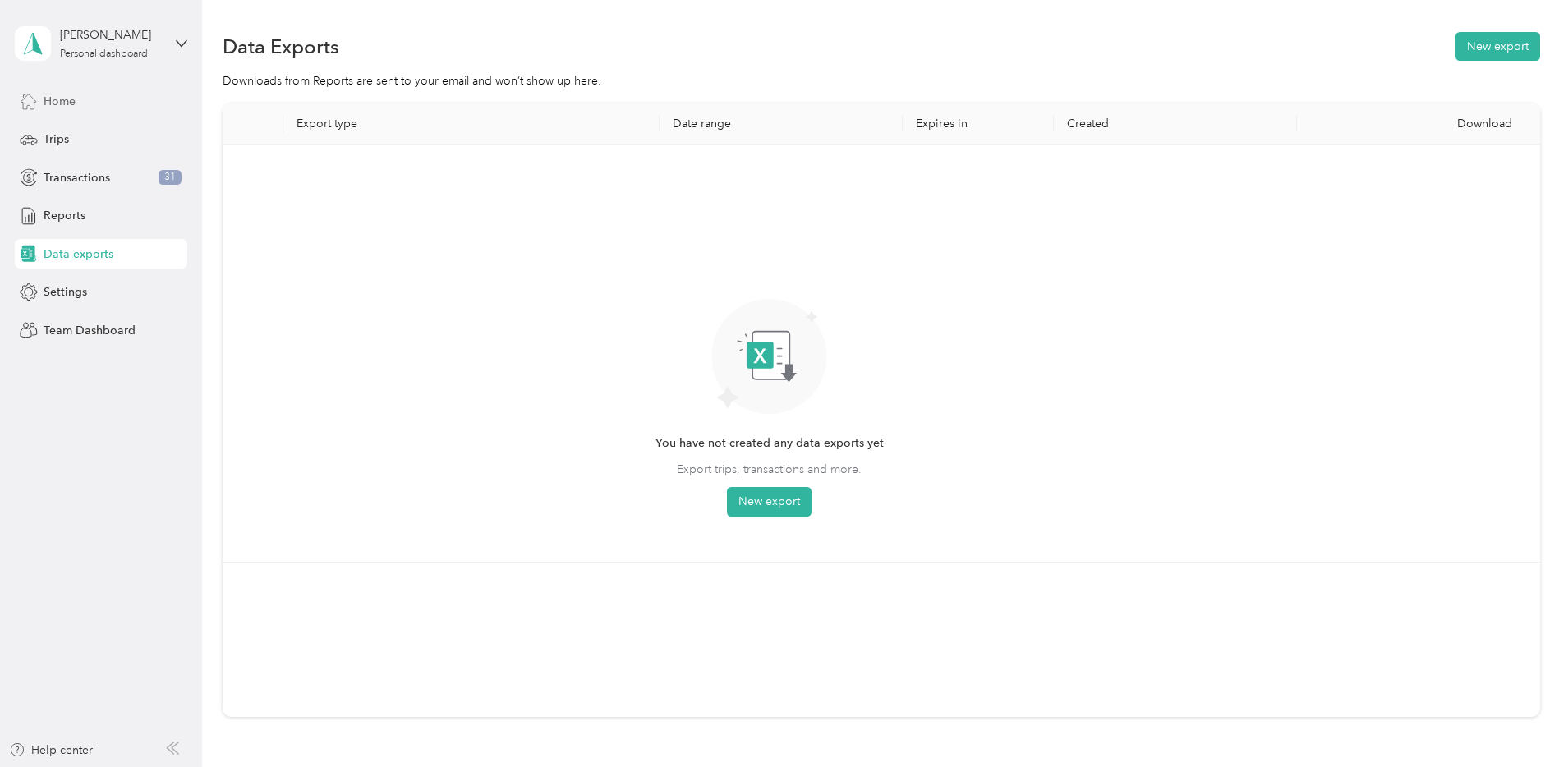
click at [48, 90] on div "Home" at bounding box center [101, 100] width 172 height 29
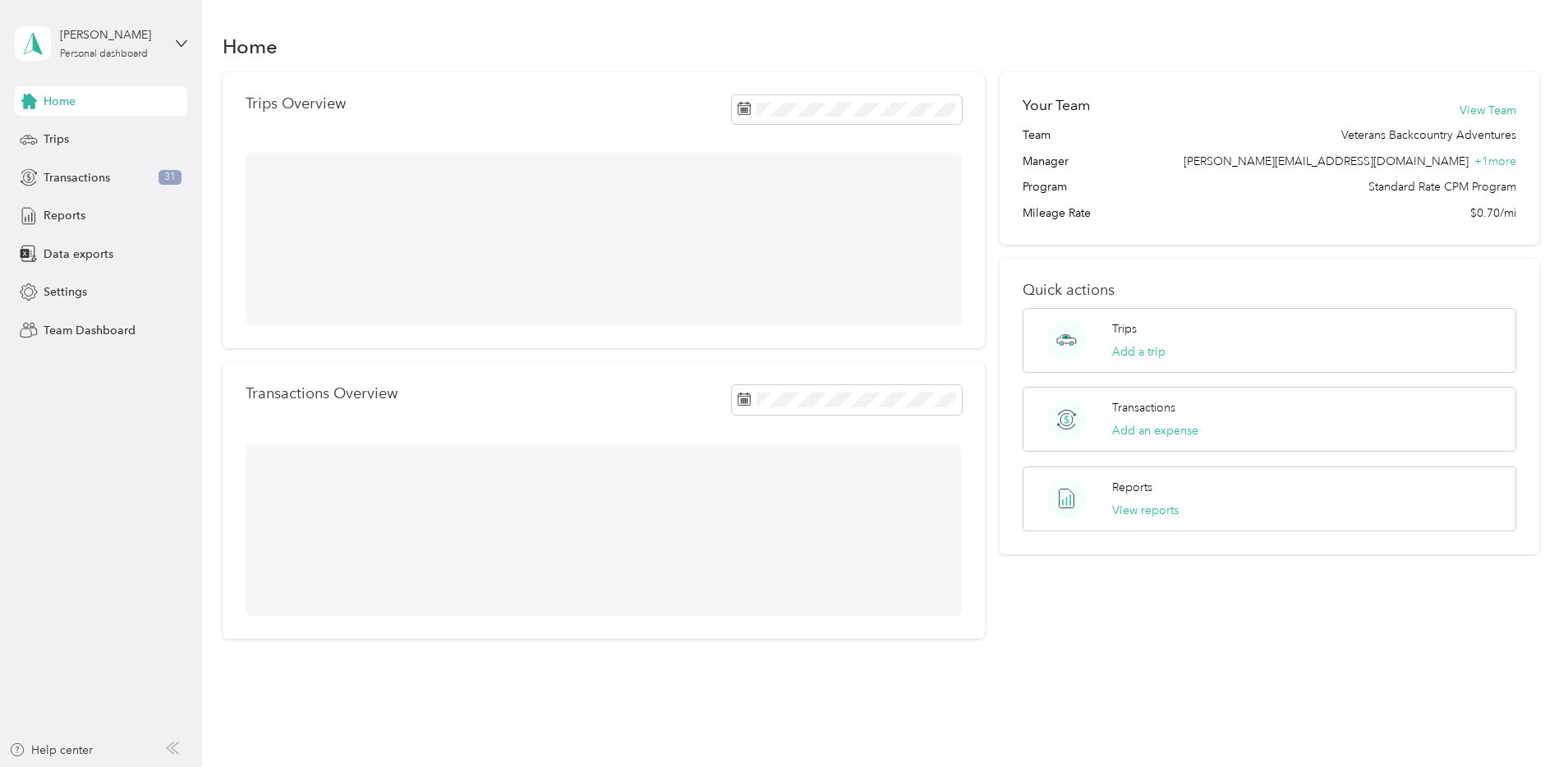
click at [172, 41] on div "[PERSON_NAME] Personal dashboard" at bounding box center [101, 43] width 172 height 58
click at [106, 134] on div "Team dashboard" at bounding box center [73, 135] width 88 height 18
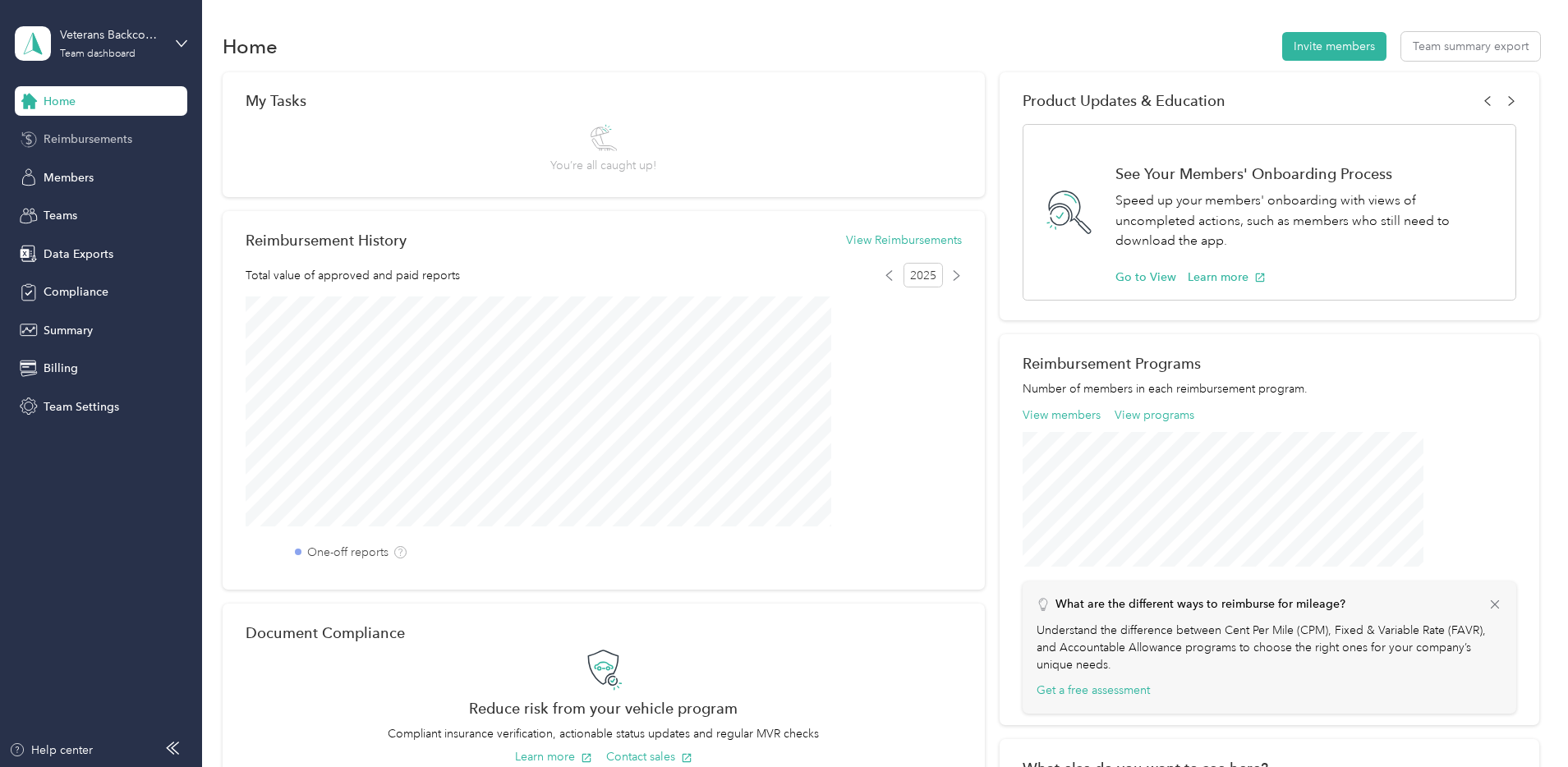
click at [92, 145] on span "Reimbursements" at bounding box center [88, 139] width 89 height 18
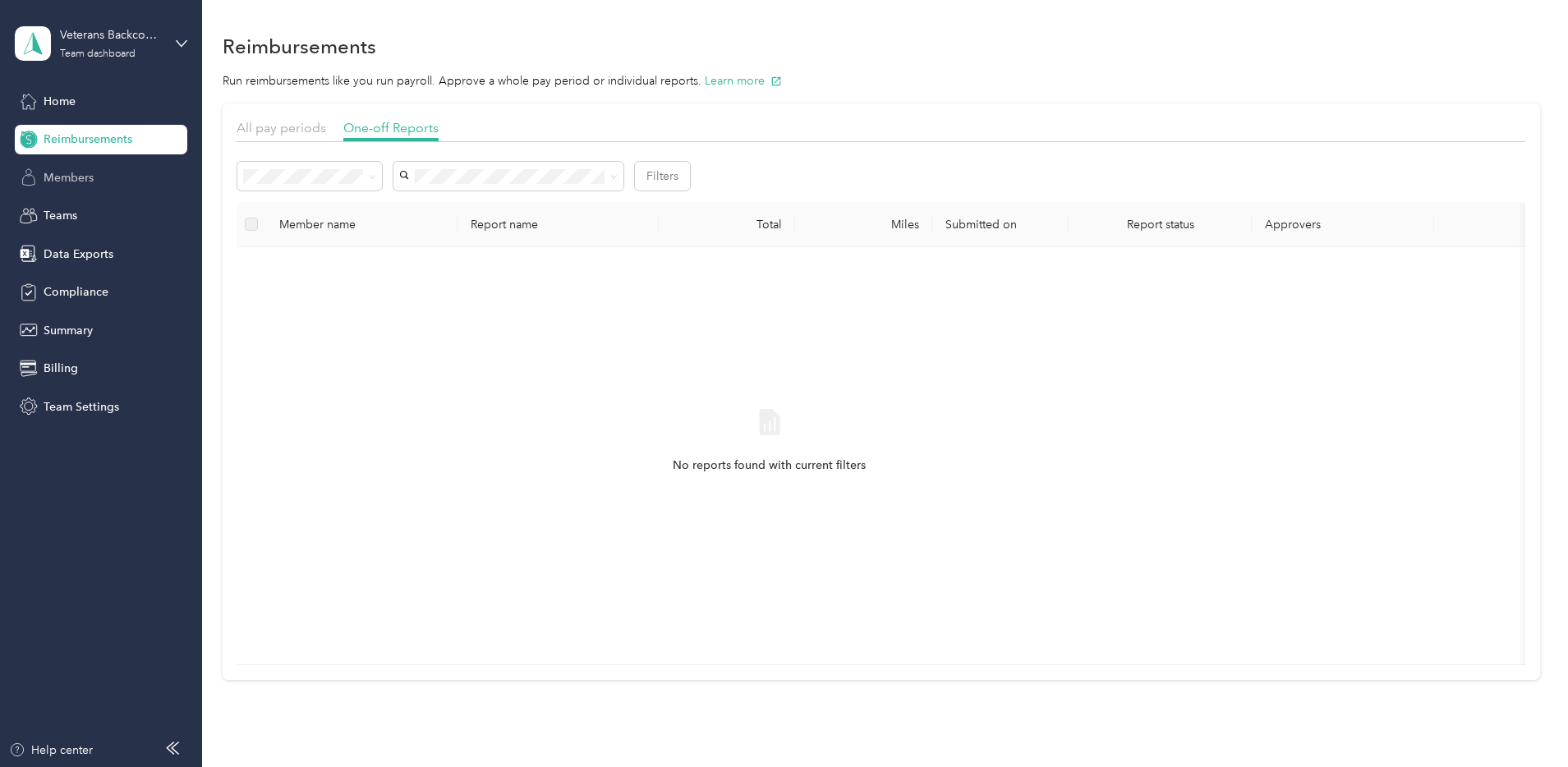
click at [76, 181] on span "Members" at bounding box center [69, 178] width 50 height 18
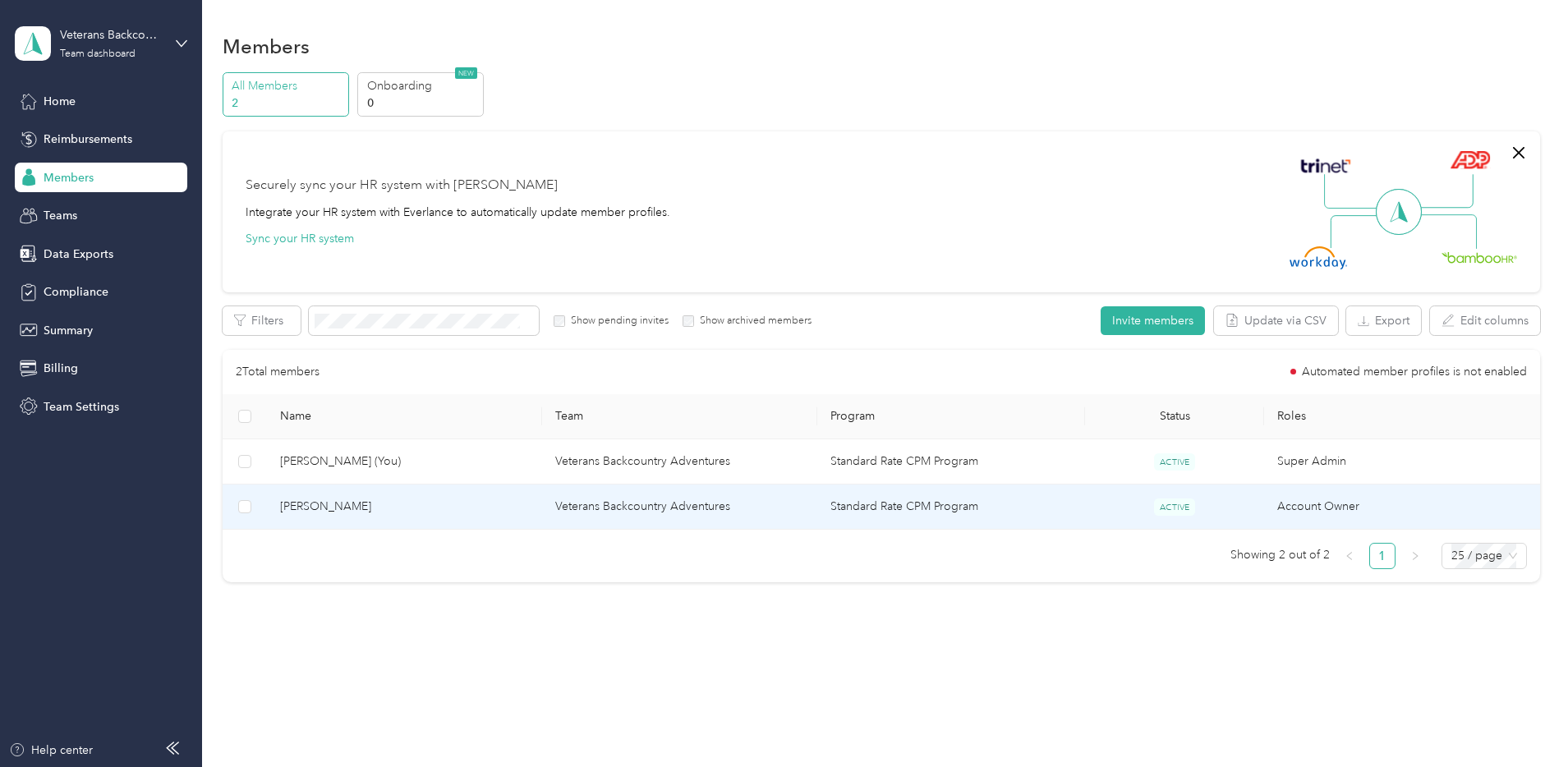
click at [420, 495] on td "[PERSON_NAME]" at bounding box center [404, 507] width 275 height 45
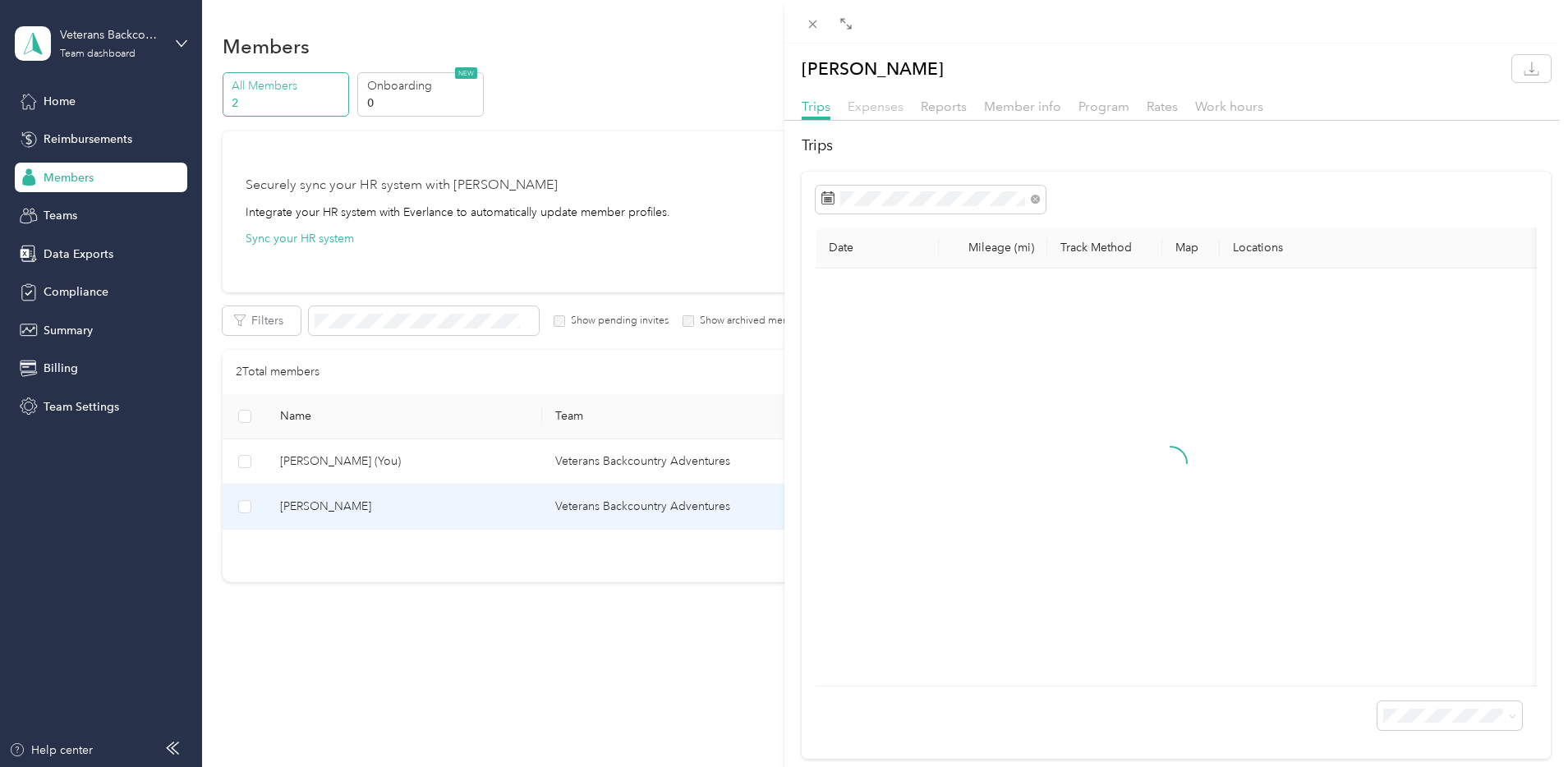
click at [891, 107] on span "Expenses" at bounding box center [875, 106] width 56 height 16
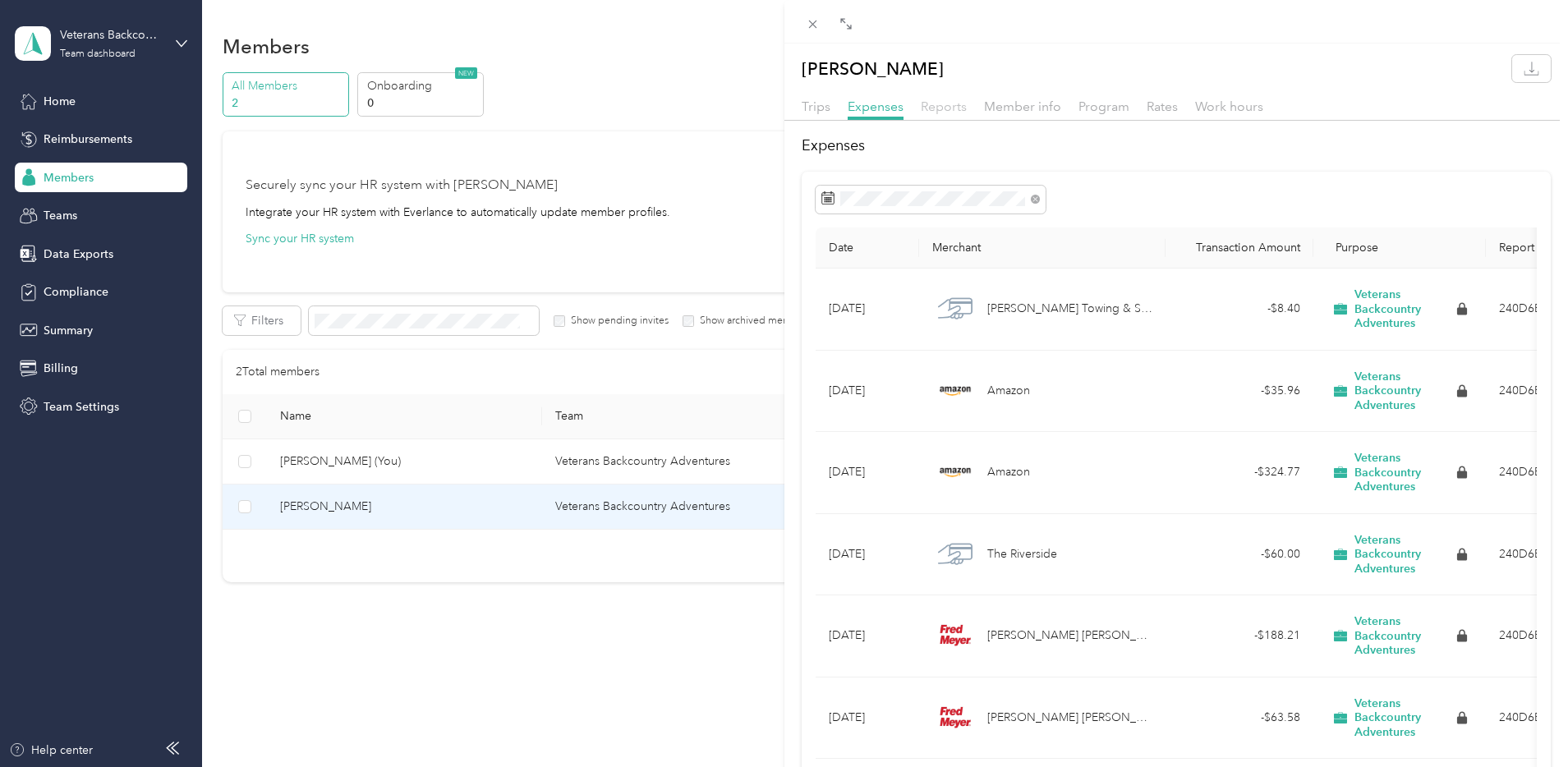
click at [930, 107] on span "Reports" at bounding box center [943, 106] width 46 height 16
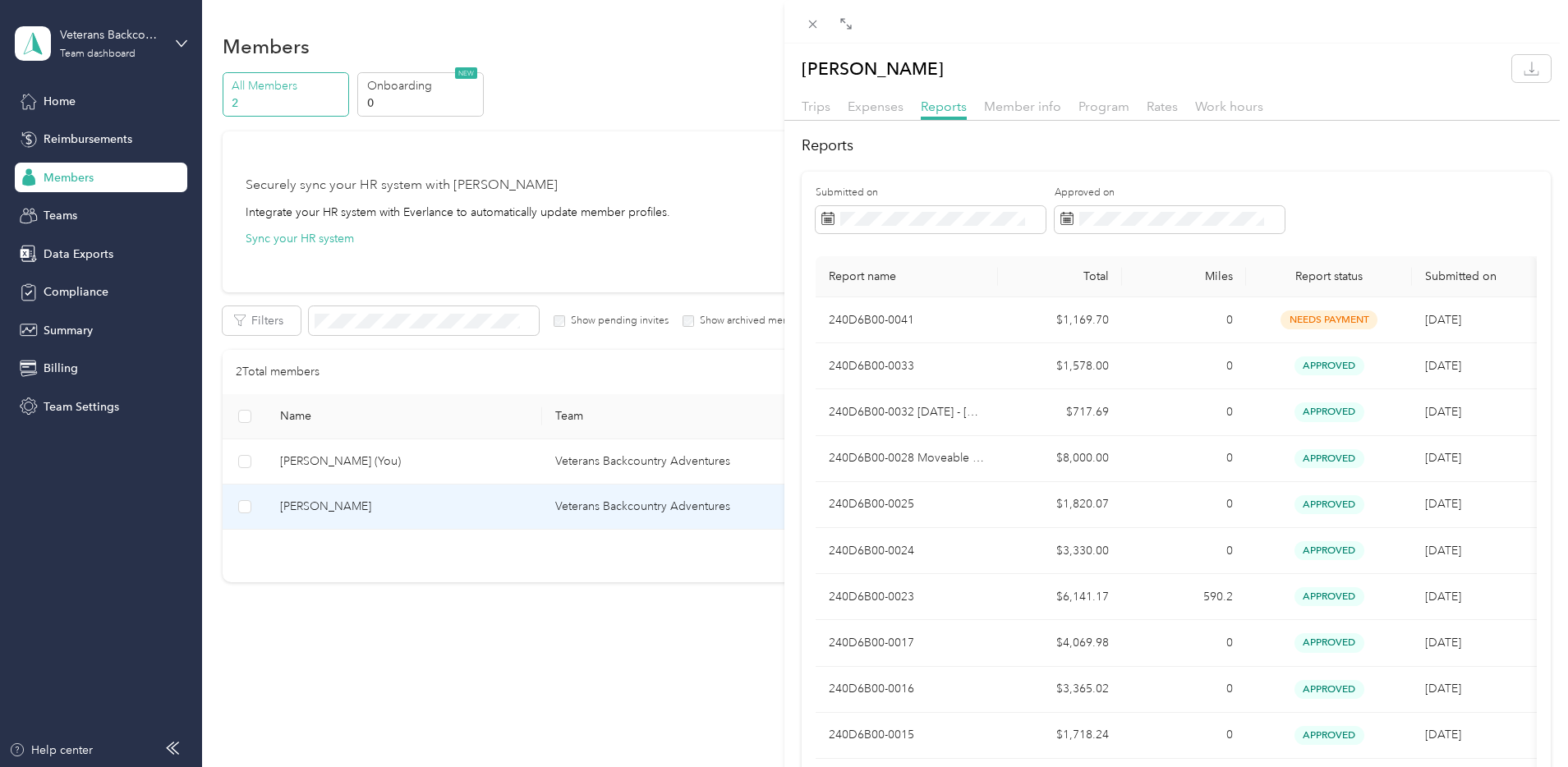
click at [164, 44] on div "[PERSON_NAME] Trips Expenses Reports Member info Program Rates Work hours Repor…" at bounding box center [784, 384] width 1568 height 767
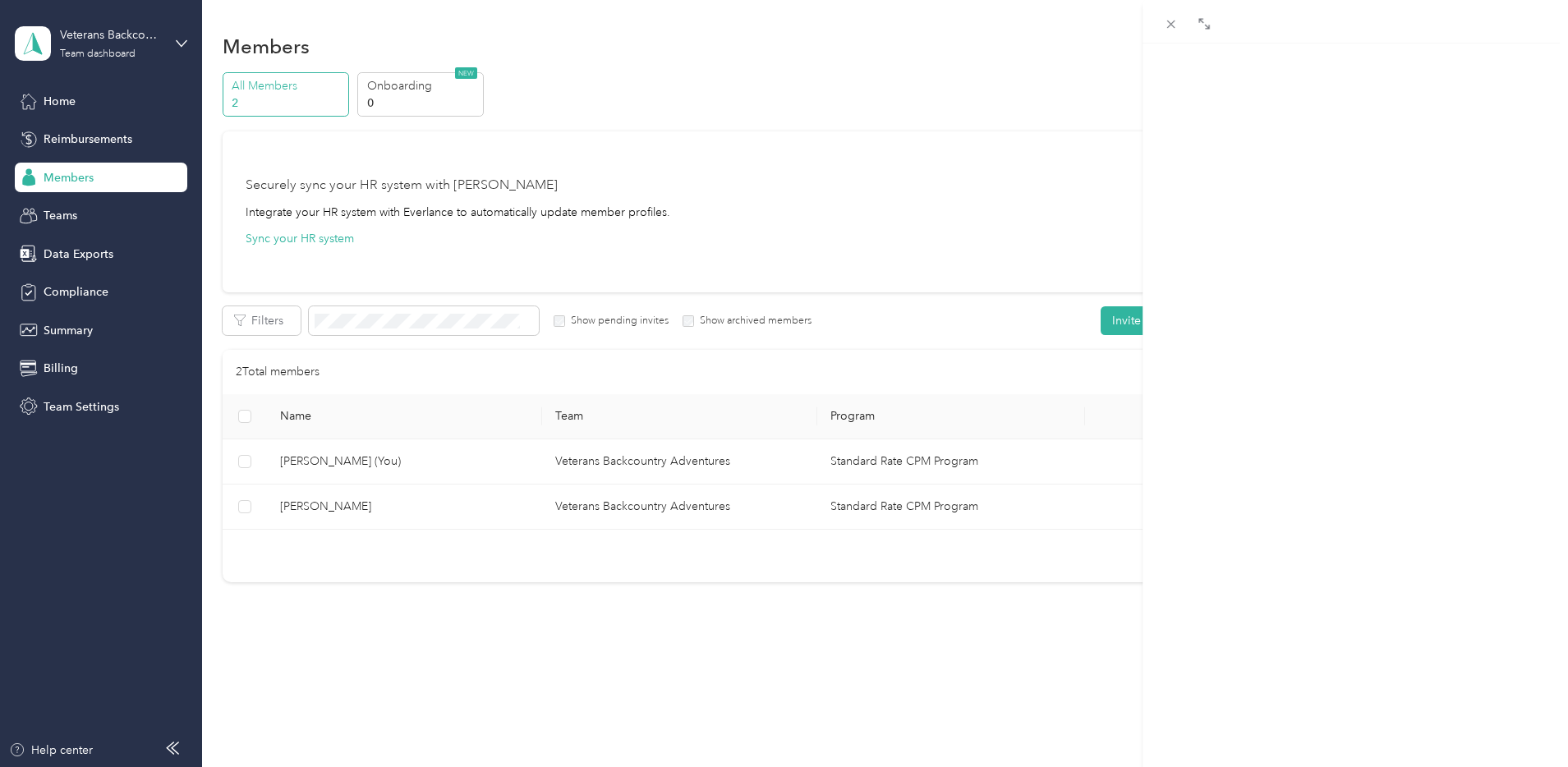
click at [173, 42] on div at bounding box center [784, 384] width 1568 height 767
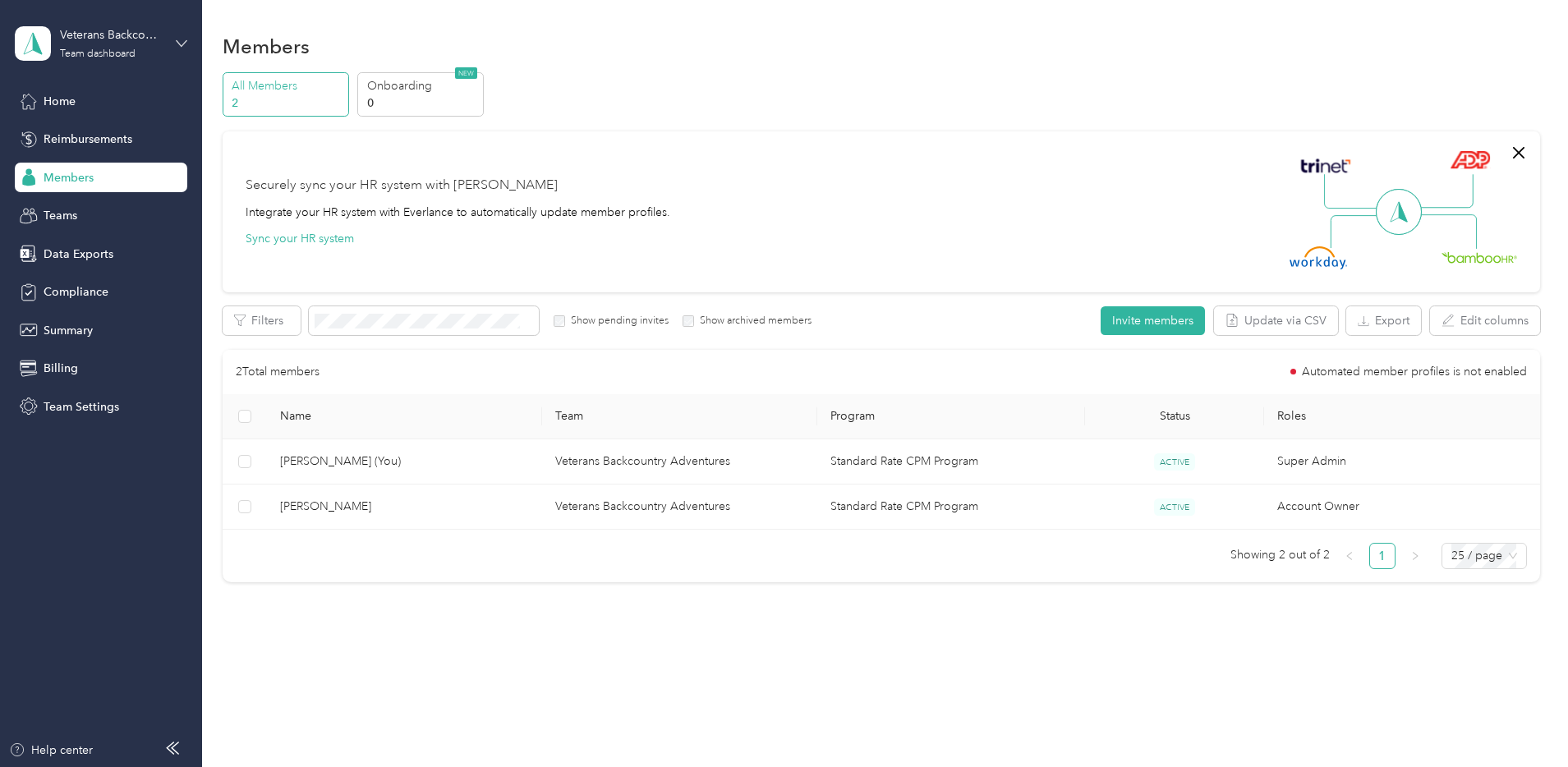
click at [178, 45] on icon at bounding box center [181, 43] width 12 height 12
click at [85, 203] on div "Log out" at bounding box center [61, 210] width 63 height 18
